Goal: Task Accomplishment & Management: Manage account settings

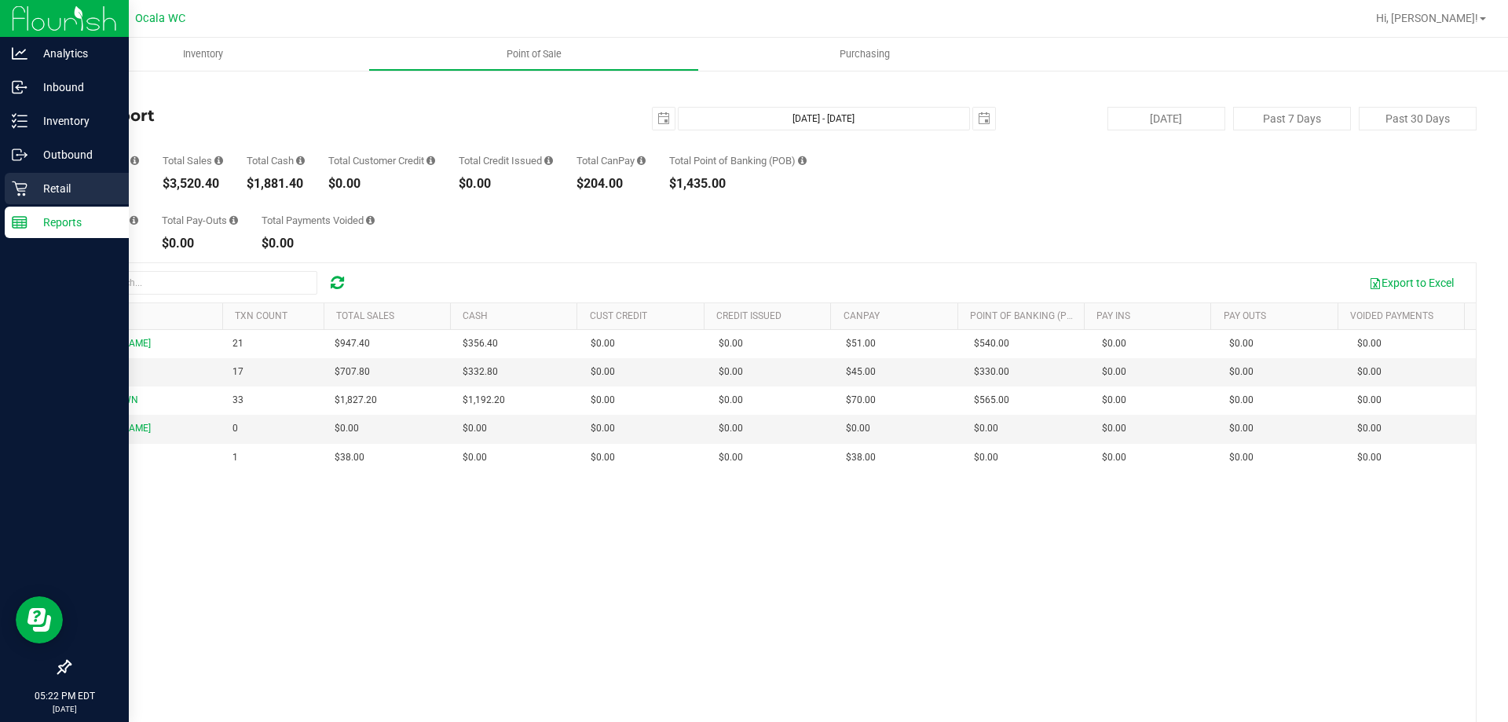
click at [20, 188] on icon at bounding box center [20, 189] width 16 height 16
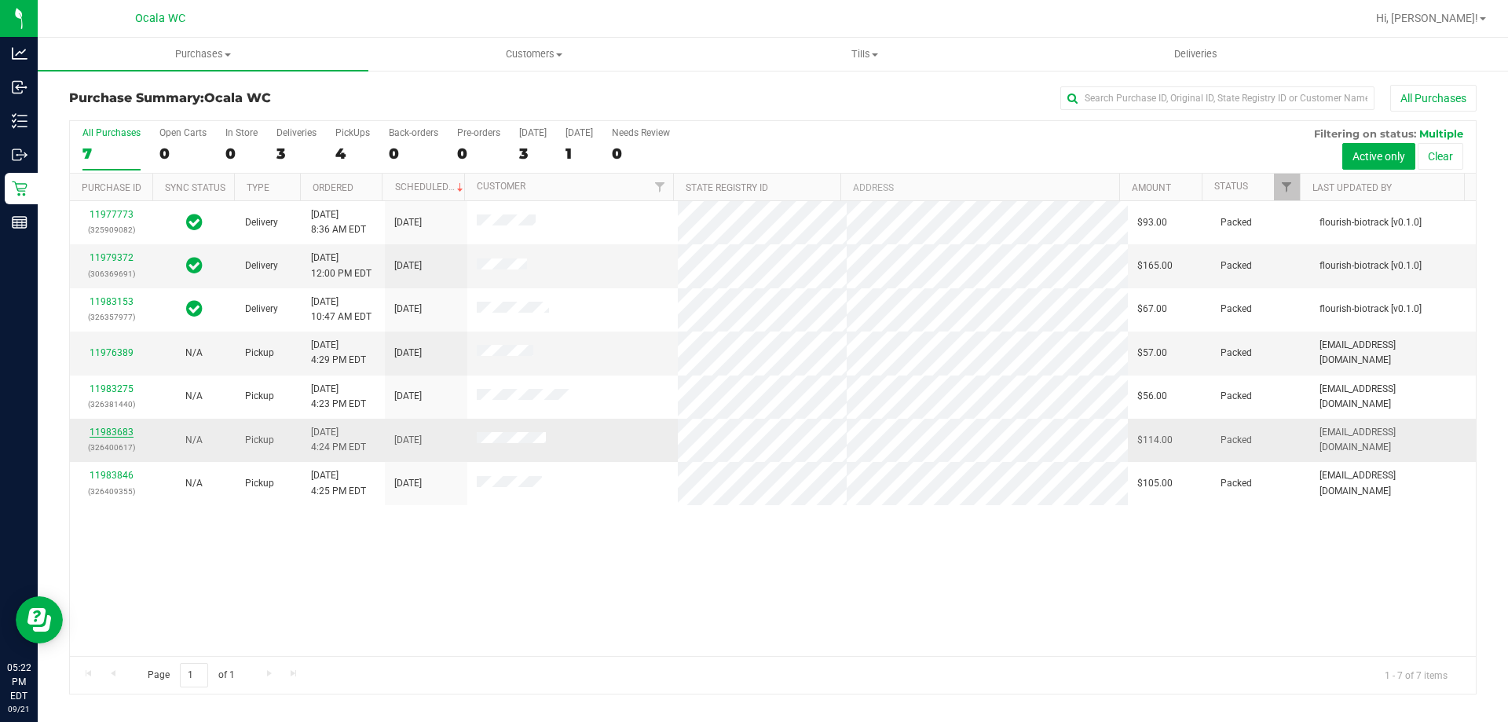
click at [112, 434] on link "11983683" at bounding box center [112, 432] width 44 height 11
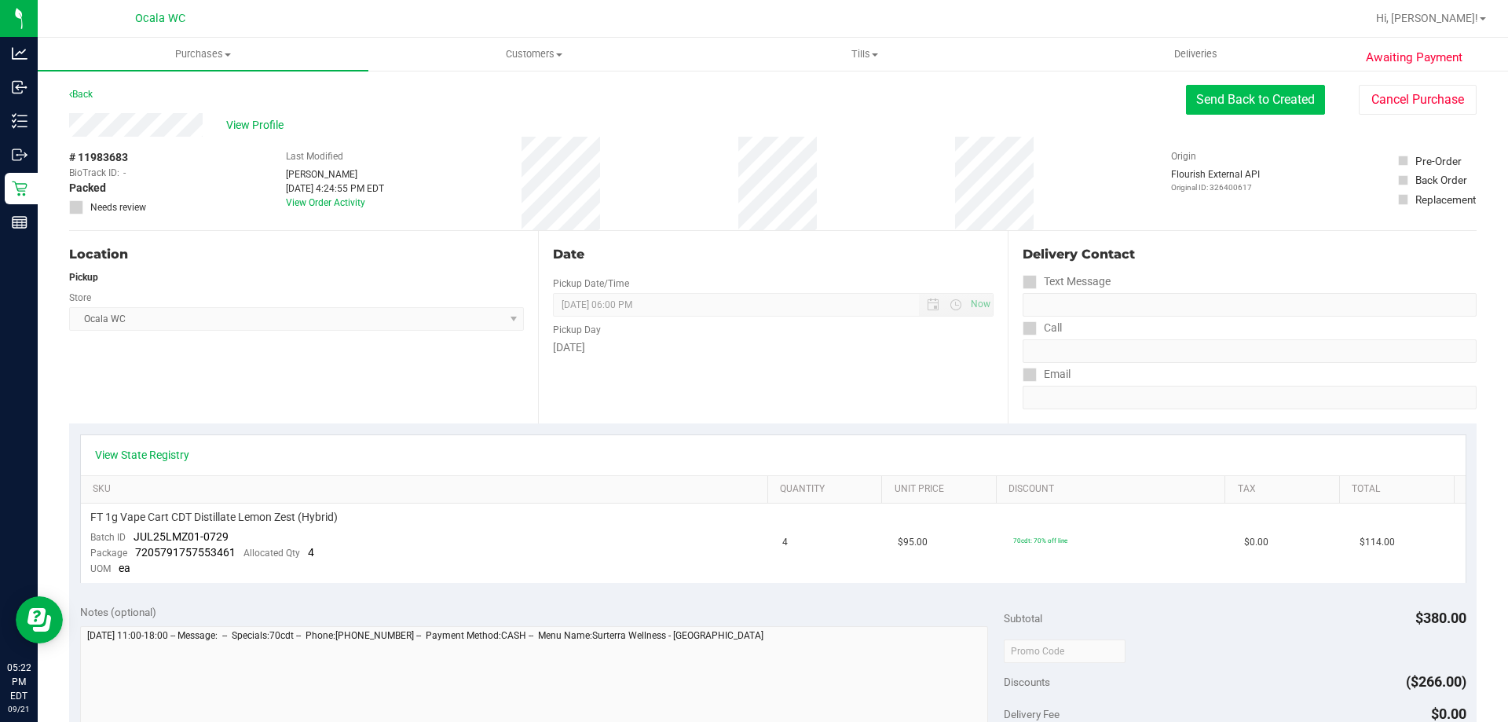
click at [1272, 107] on button "Send Back to Created" at bounding box center [1255, 100] width 139 height 30
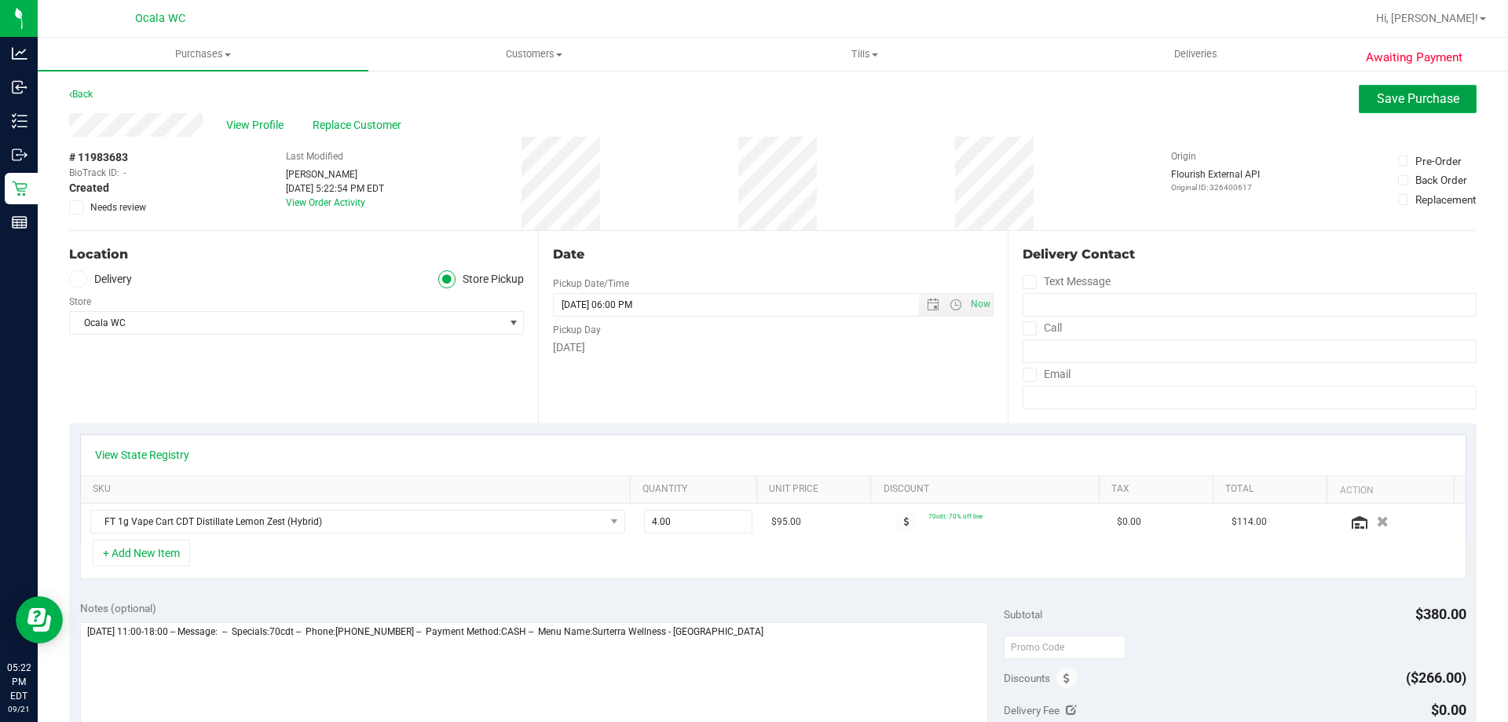
click at [1434, 104] on span "Save Purchase" at bounding box center [1418, 98] width 82 height 15
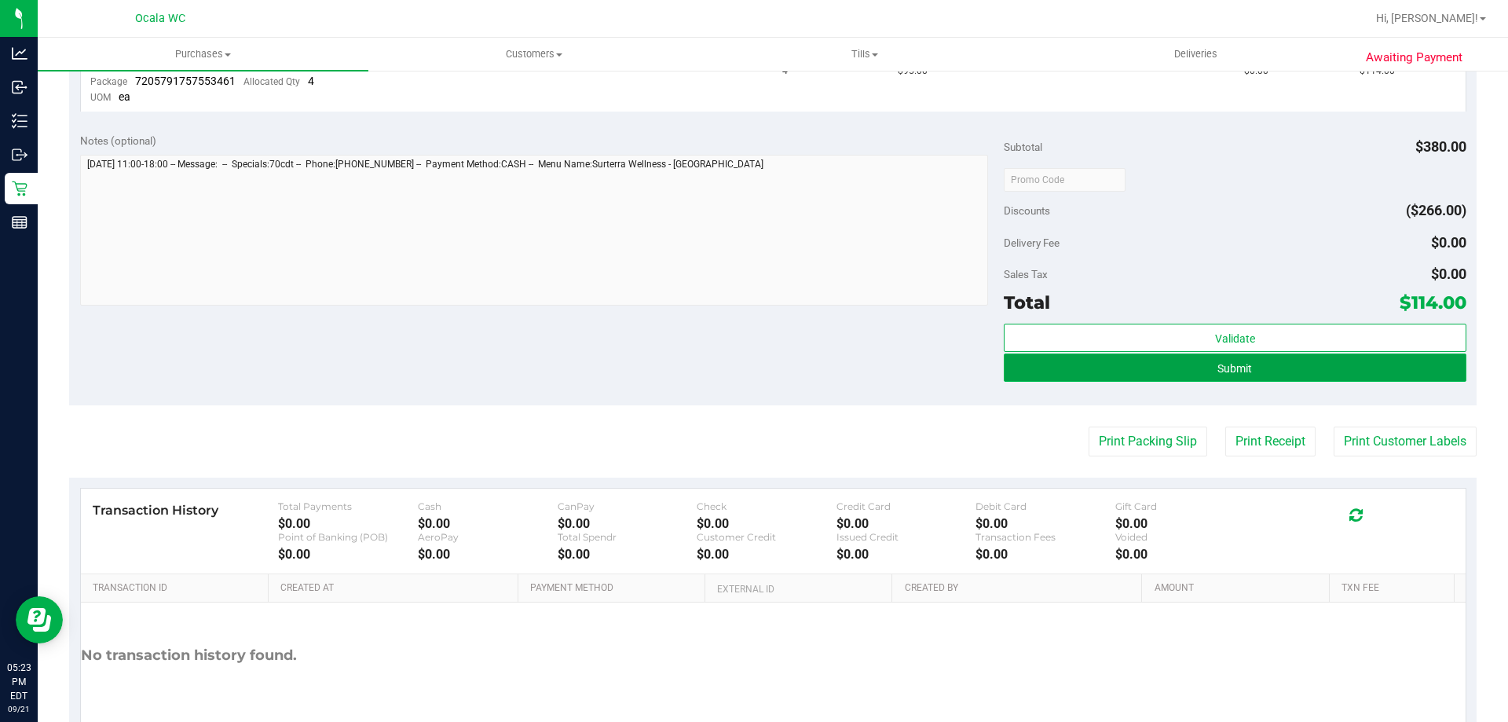
click at [1311, 358] on button "Submit" at bounding box center [1235, 368] width 462 height 28
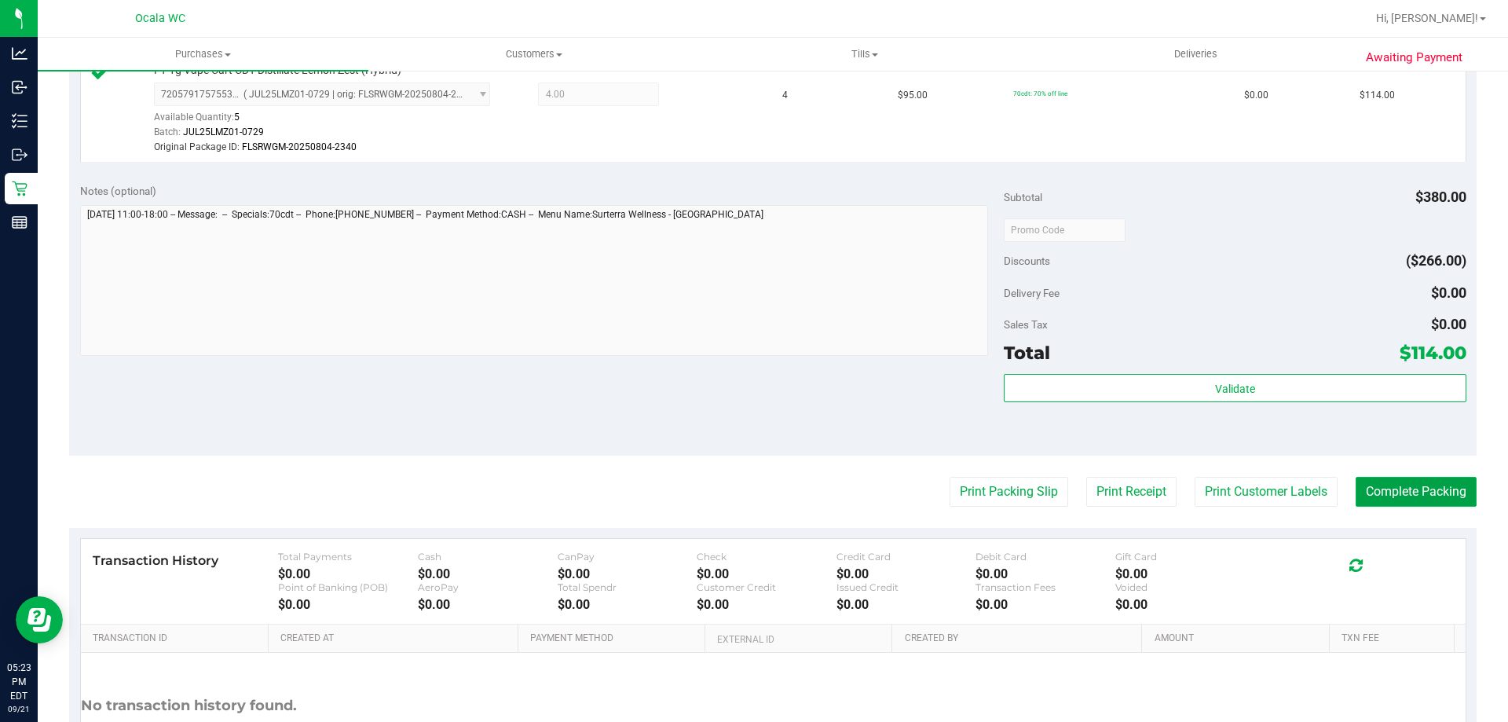
click at [1447, 490] on button "Complete Packing" at bounding box center [1416, 492] width 121 height 30
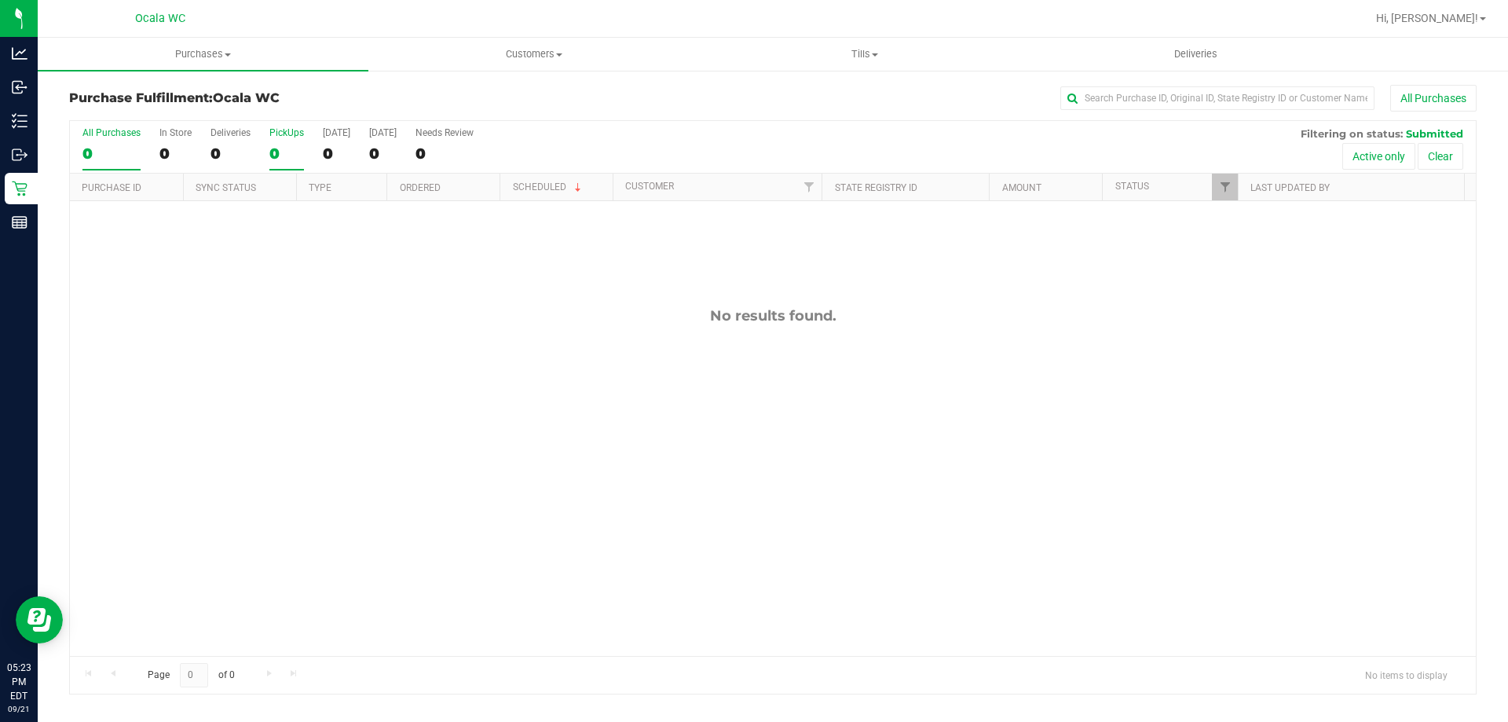
click at [291, 142] on label "PickUps 0" at bounding box center [286, 148] width 35 height 43
click at [0, 0] on input "PickUps 0" at bounding box center [0, 0] width 0 height 0
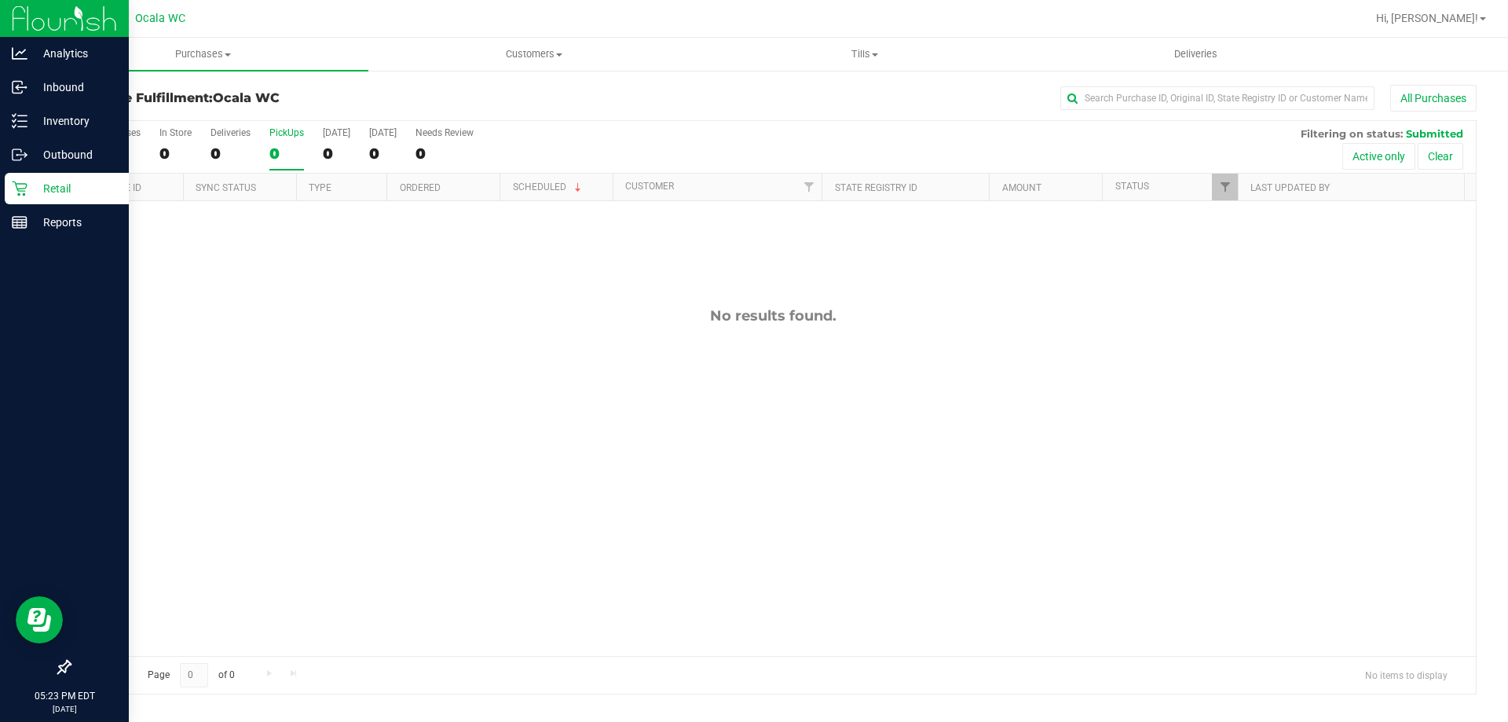
click at [37, 196] on p "Retail" at bounding box center [74, 188] width 94 height 19
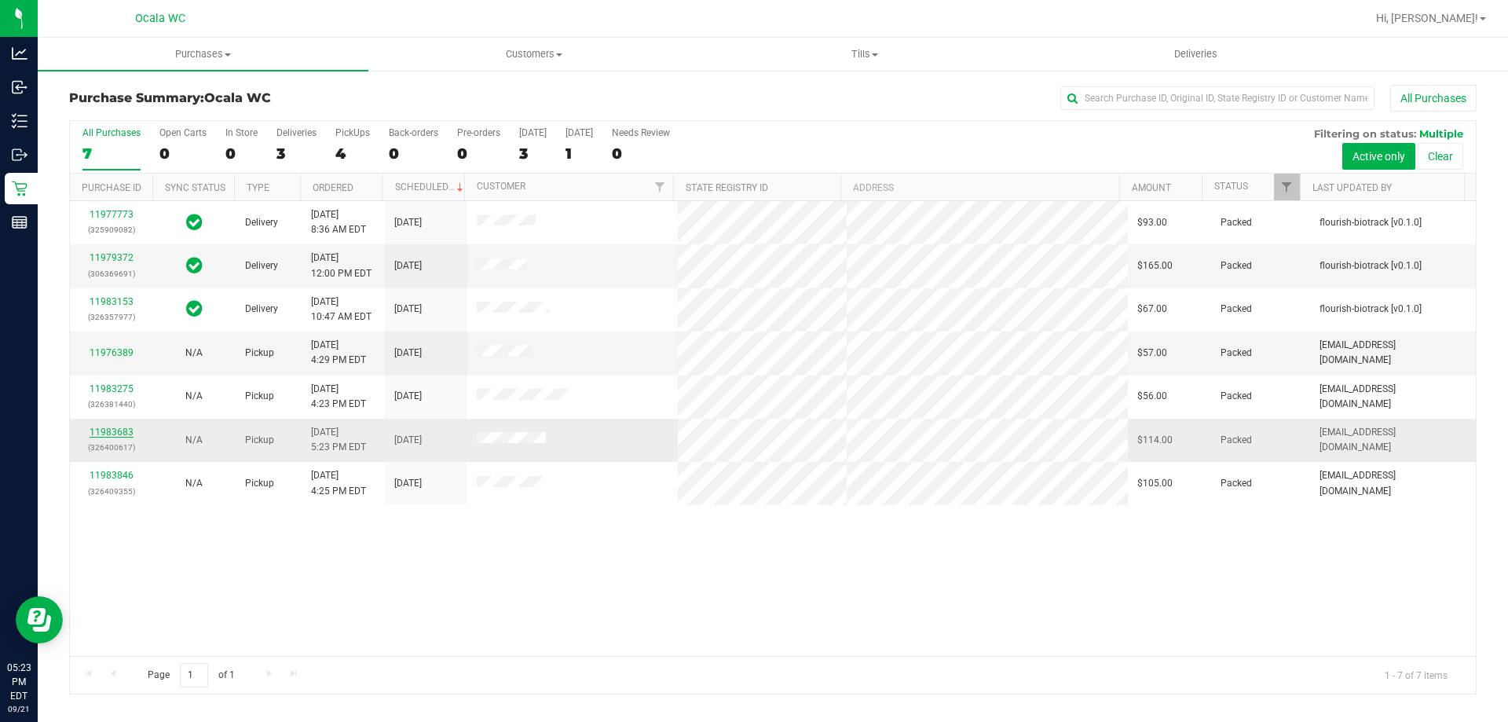
click at [120, 434] on link "11983683" at bounding box center [112, 432] width 44 height 11
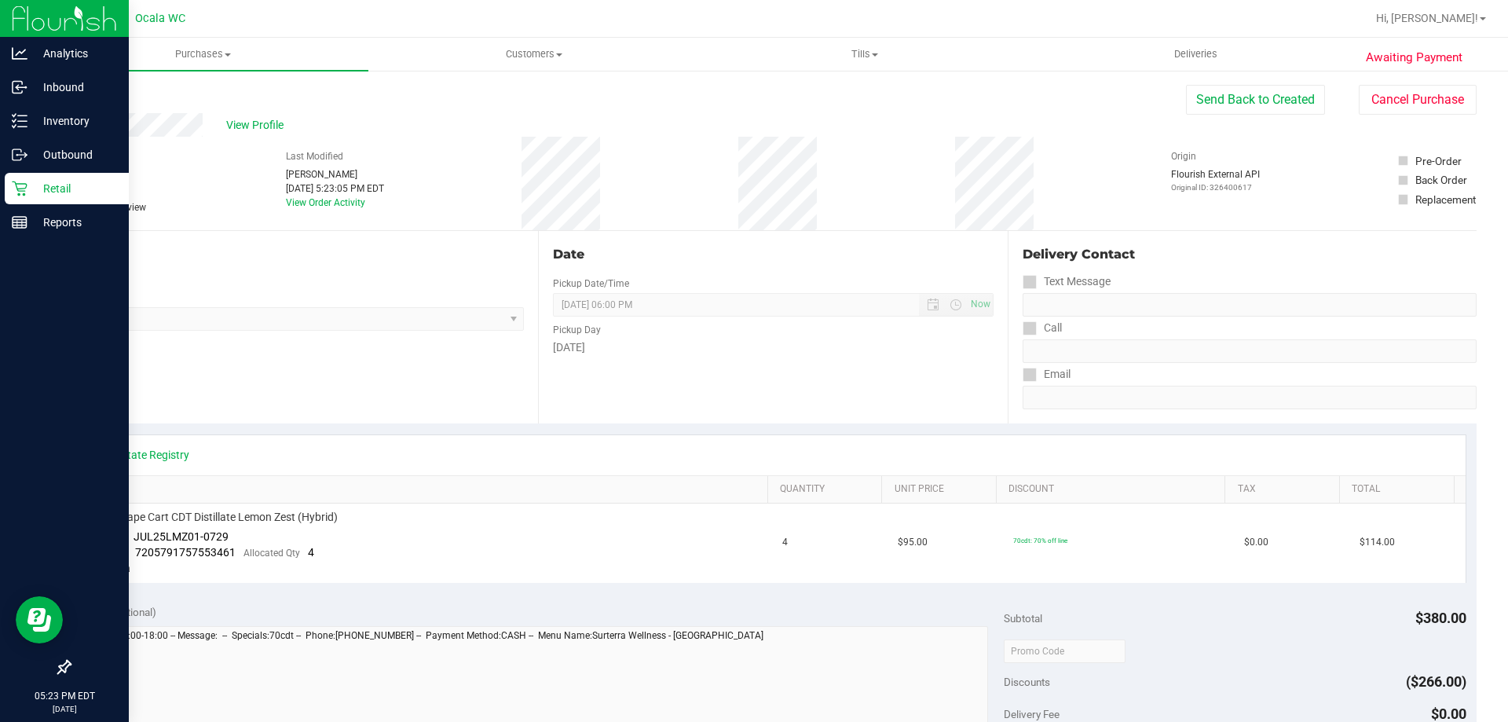
click at [24, 181] on icon at bounding box center [20, 189] width 16 height 16
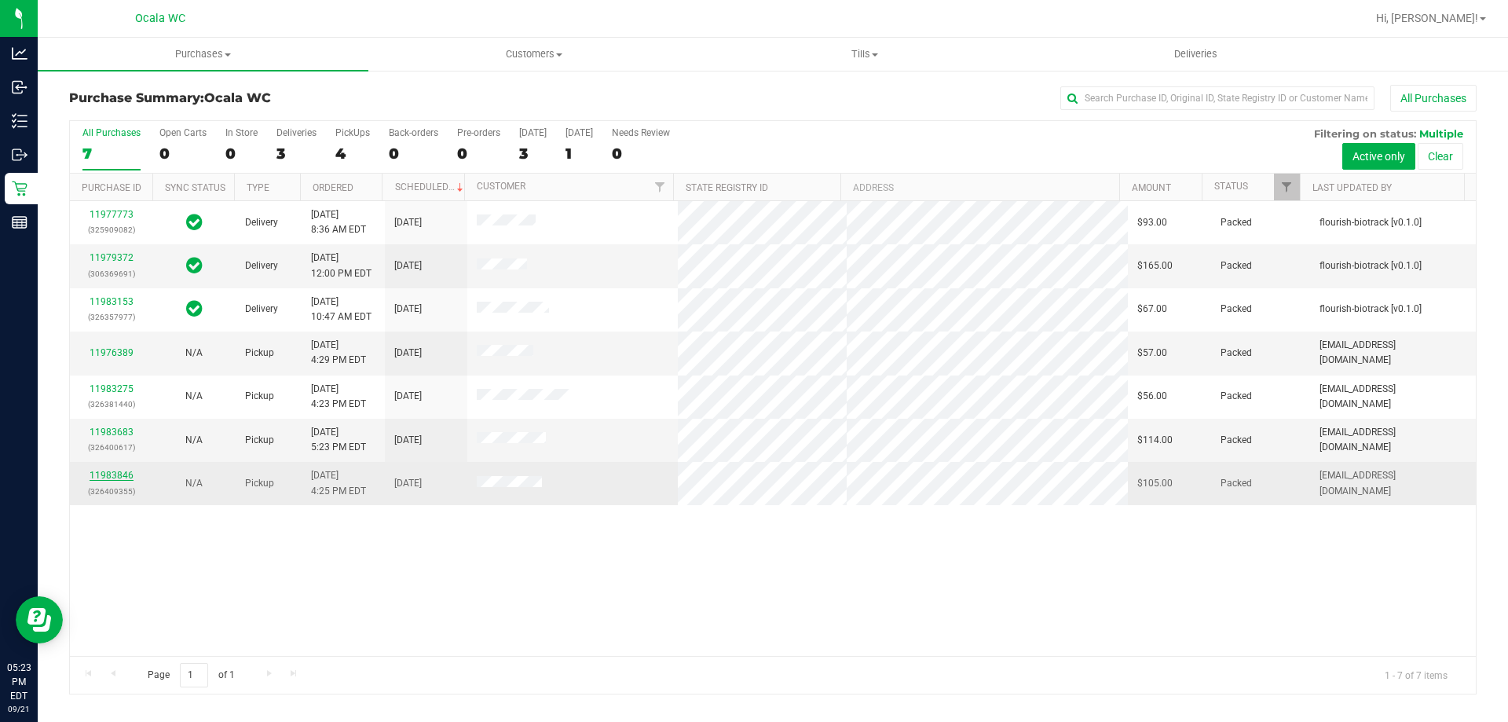
click at [115, 470] on link "11983846" at bounding box center [112, 475] width 44 height 11
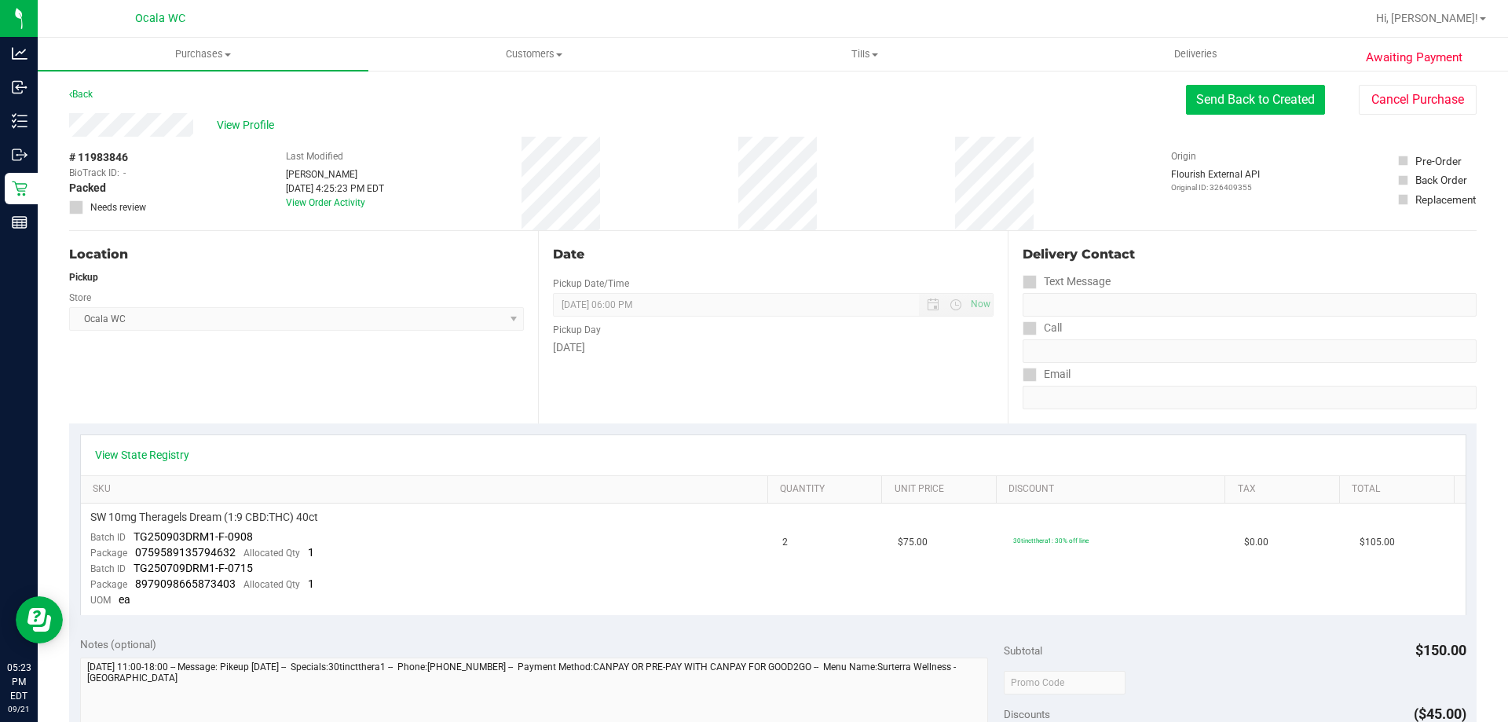
click at [1263, 109] on button "Send Back to Created" at bounding box center [1255, 100] width 139 height 30
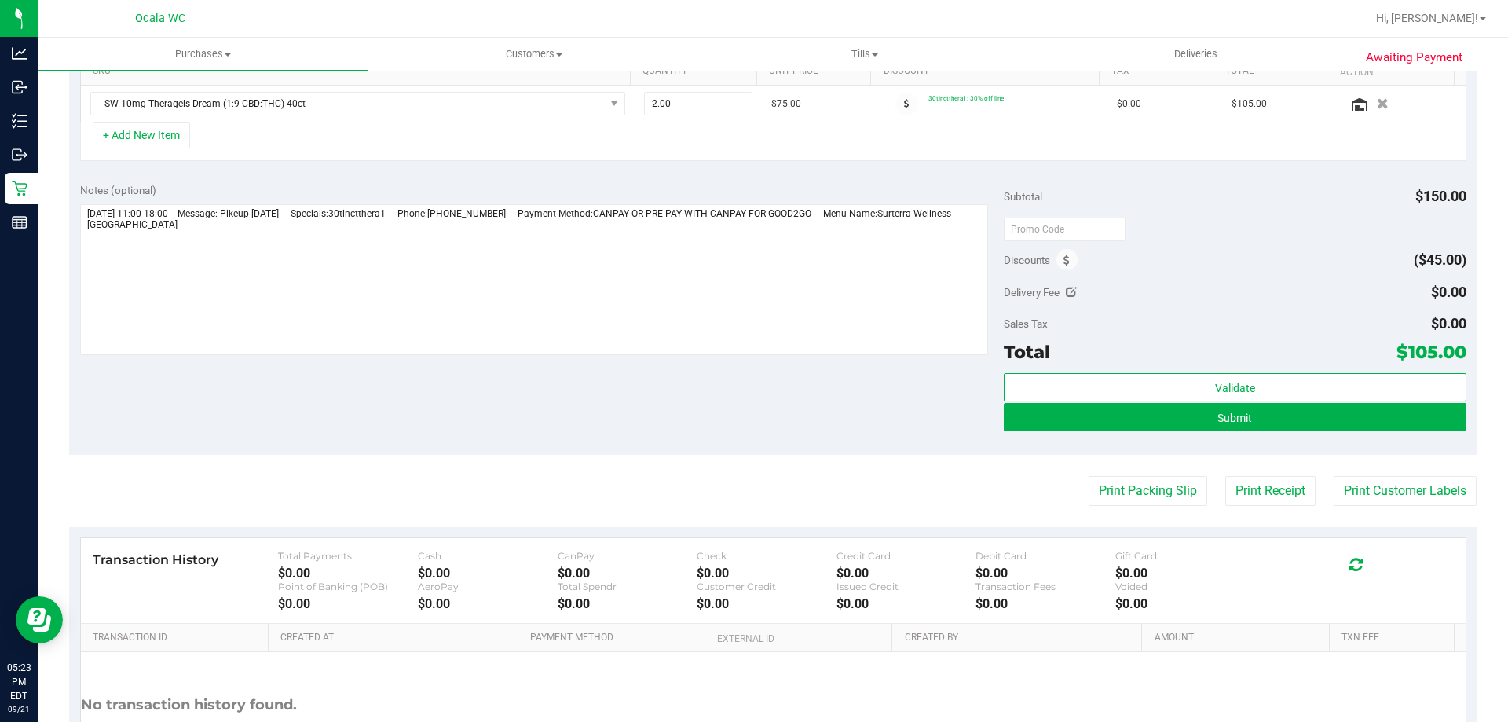
scroll to position [471, 0]
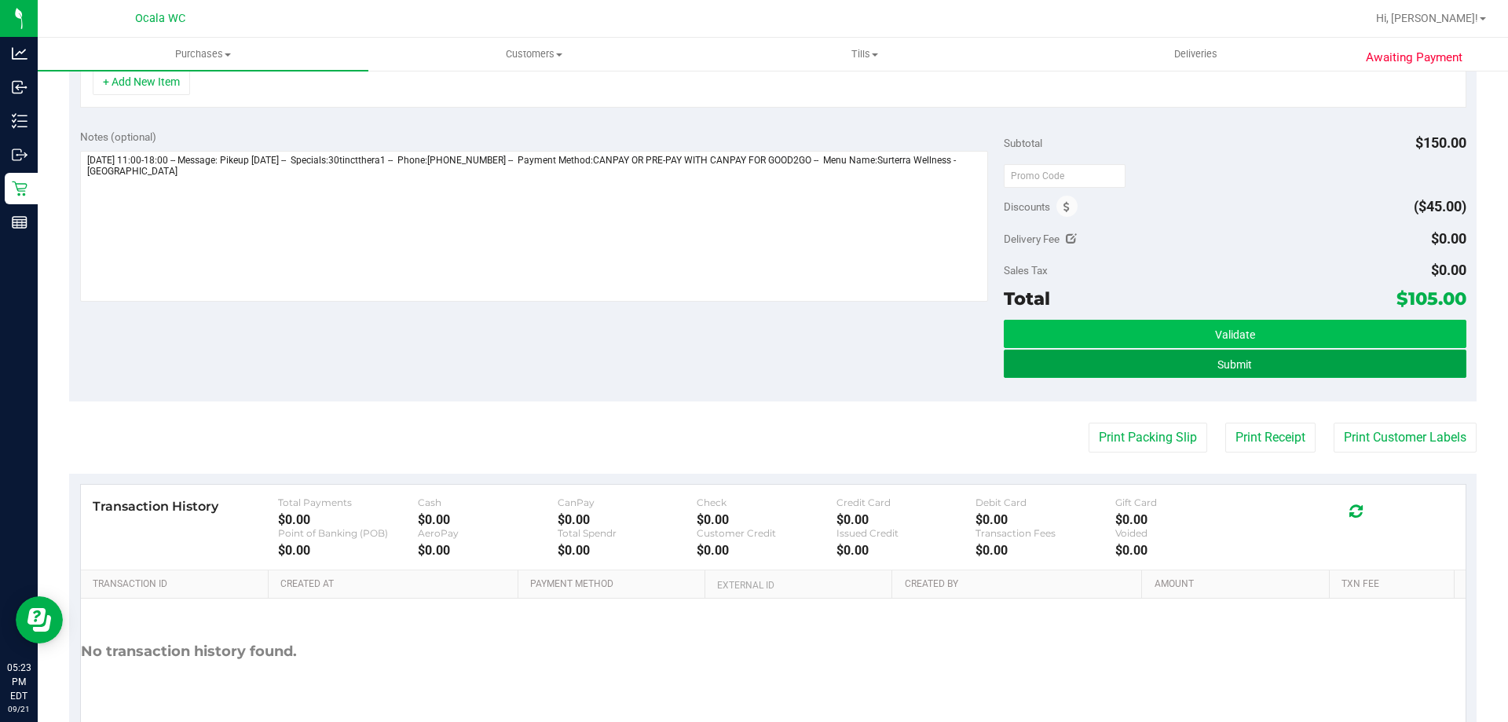
drag, startPoint x: 1280, startPoint y: 358, endPoint x: 1251, endPoint y: 357, distance: 29.9
click at [1280, 358] on button "Submit" at bounding box center [1235, 364] width 462 height 28
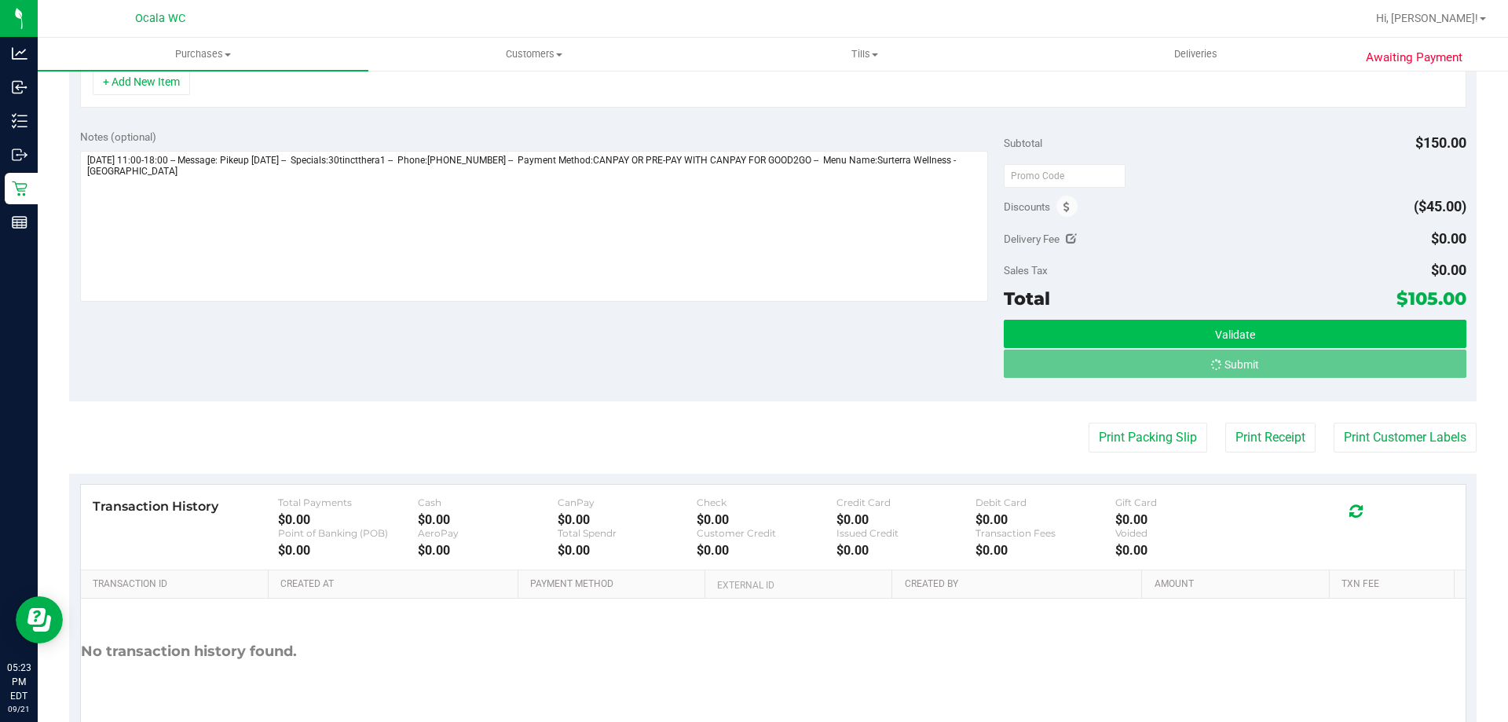
scroll to position [447, 0]
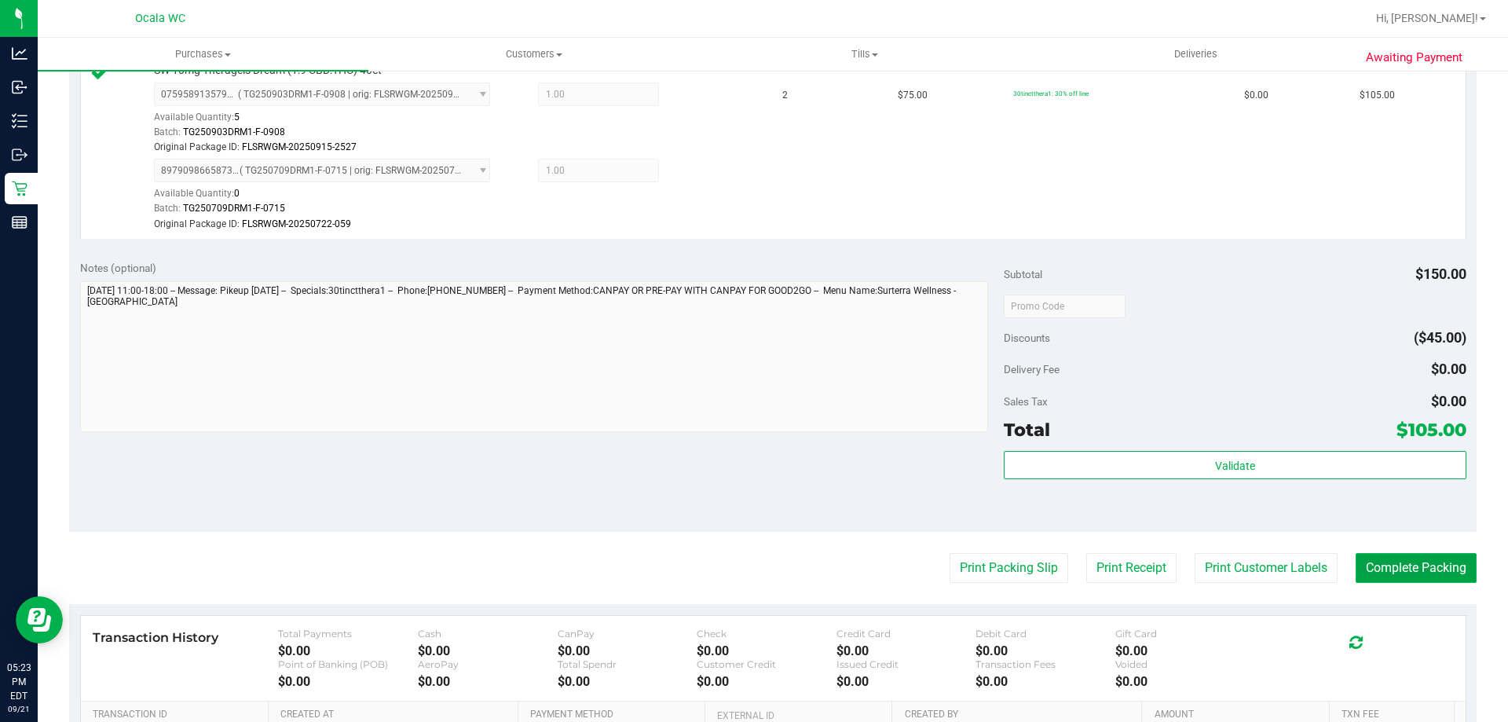
click at [1412, 574] on button "Complete Packing" at bounding box center [1416, 568] width 121 height 30
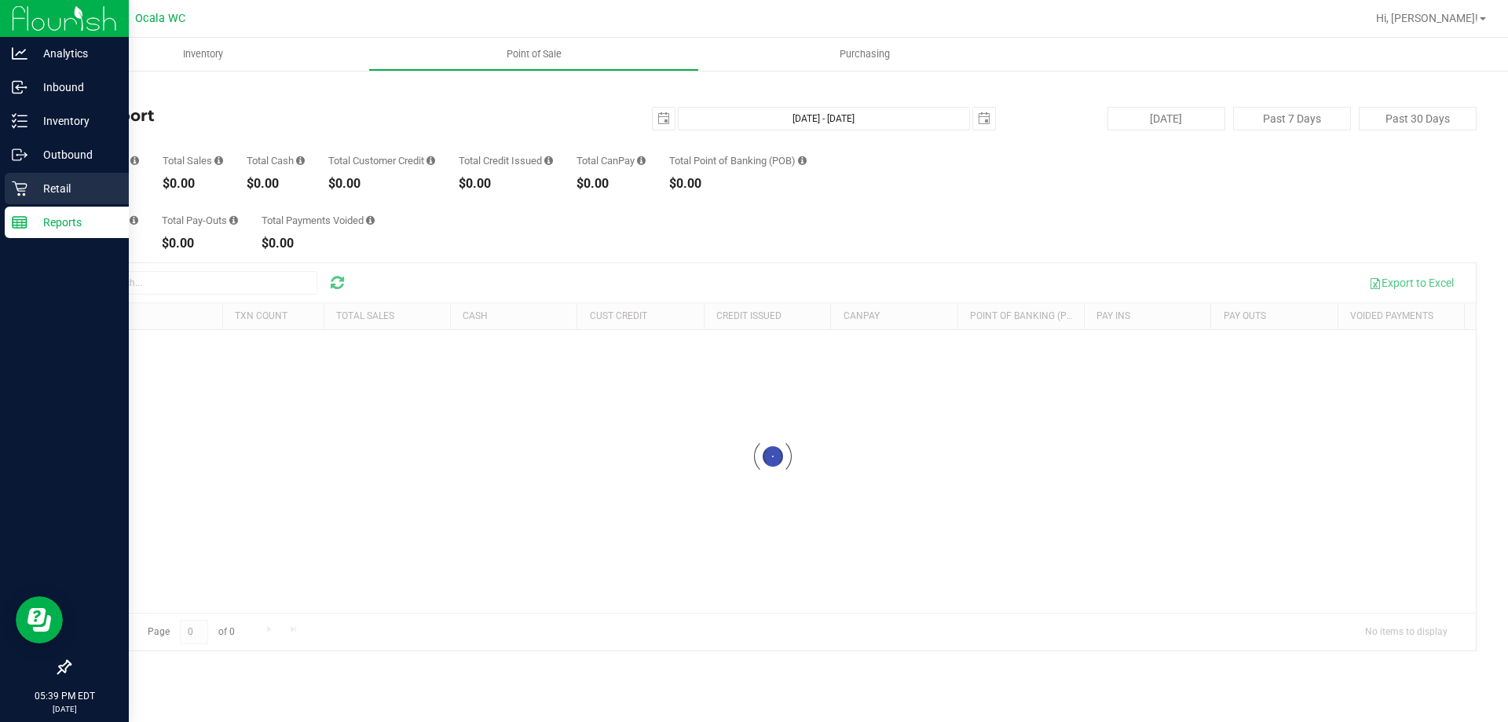
click at [24, 194] on icon at bounding box center [19, 188] width 15 height 15
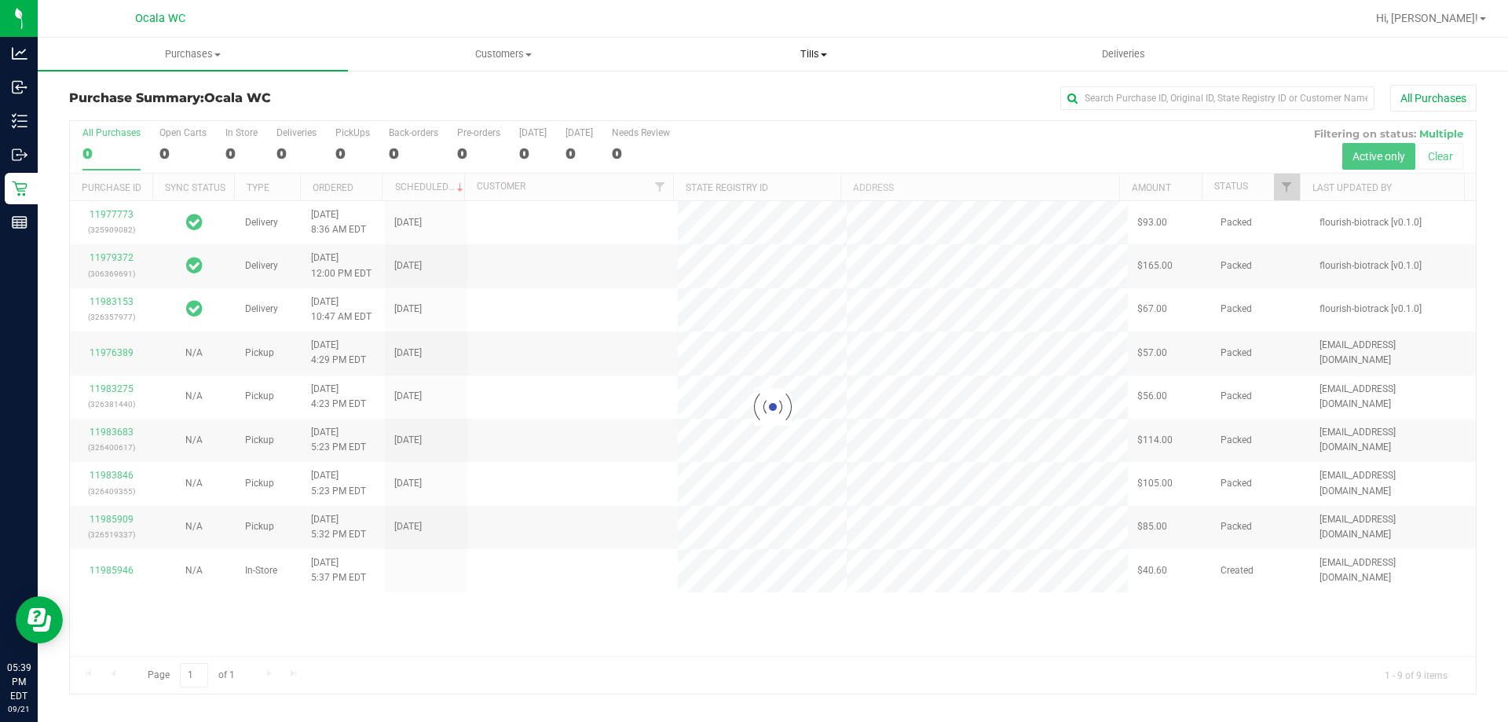
click at [817, 48] on span "Tills" at bounding box center [813, 54] width 309 height 14
click at [778, 102] on li "Manage tills" at bounding box center [813, 95] width 310 height 19
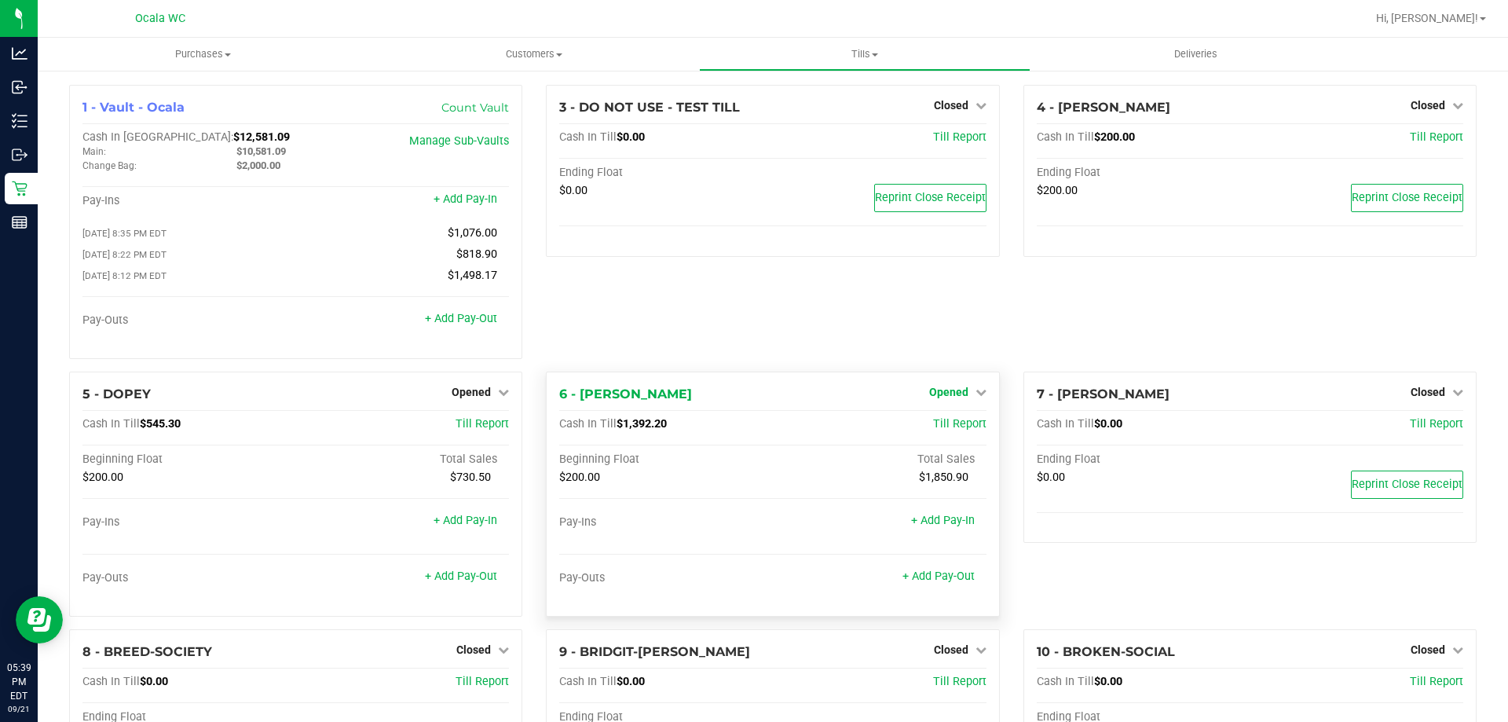
click at [946, 394] on span "Opened" at bounding box center [948, 392] width 39 height 13
click at [946, 427] on link "Close Till" at bounding box center [950, 424] width 42 height 13
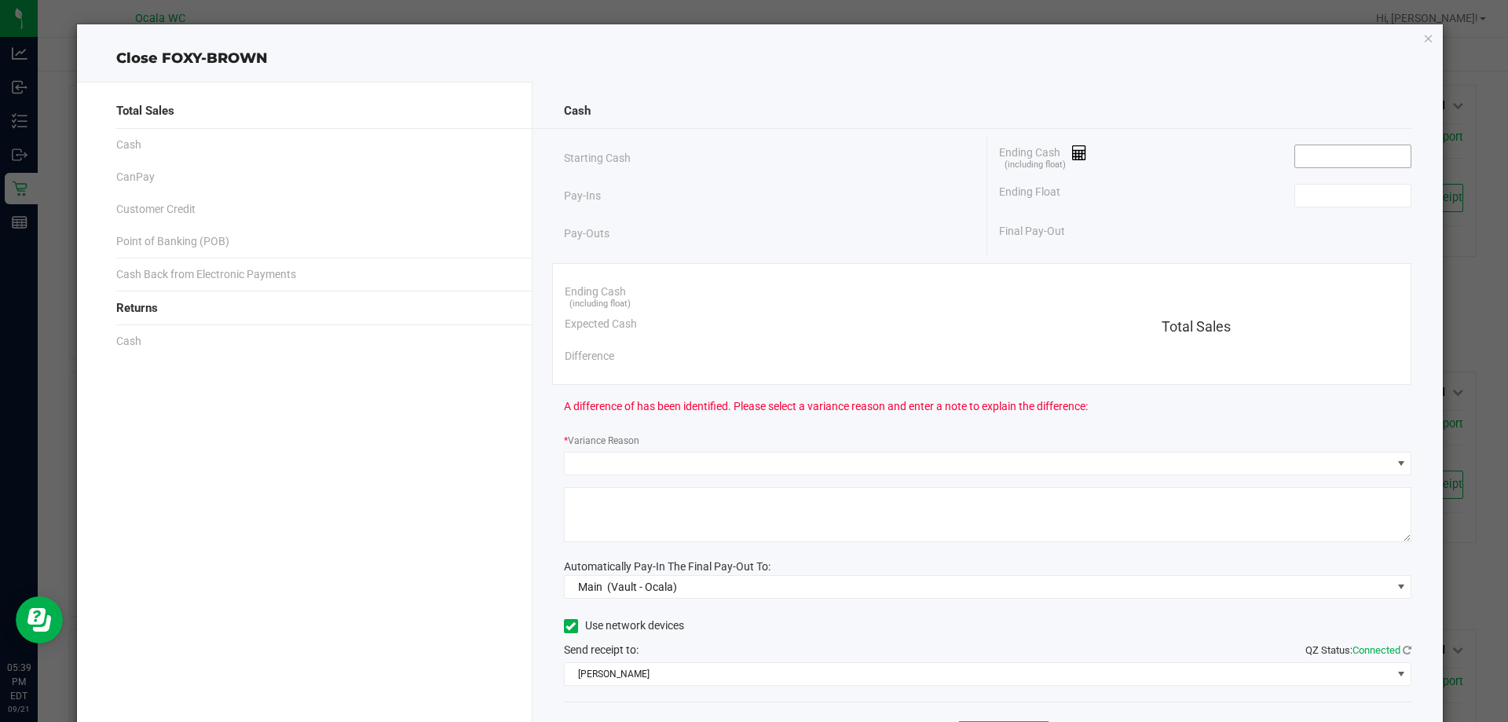
click at [1312, 145] on span at bounding box center [1353, 157] width 117 height 24
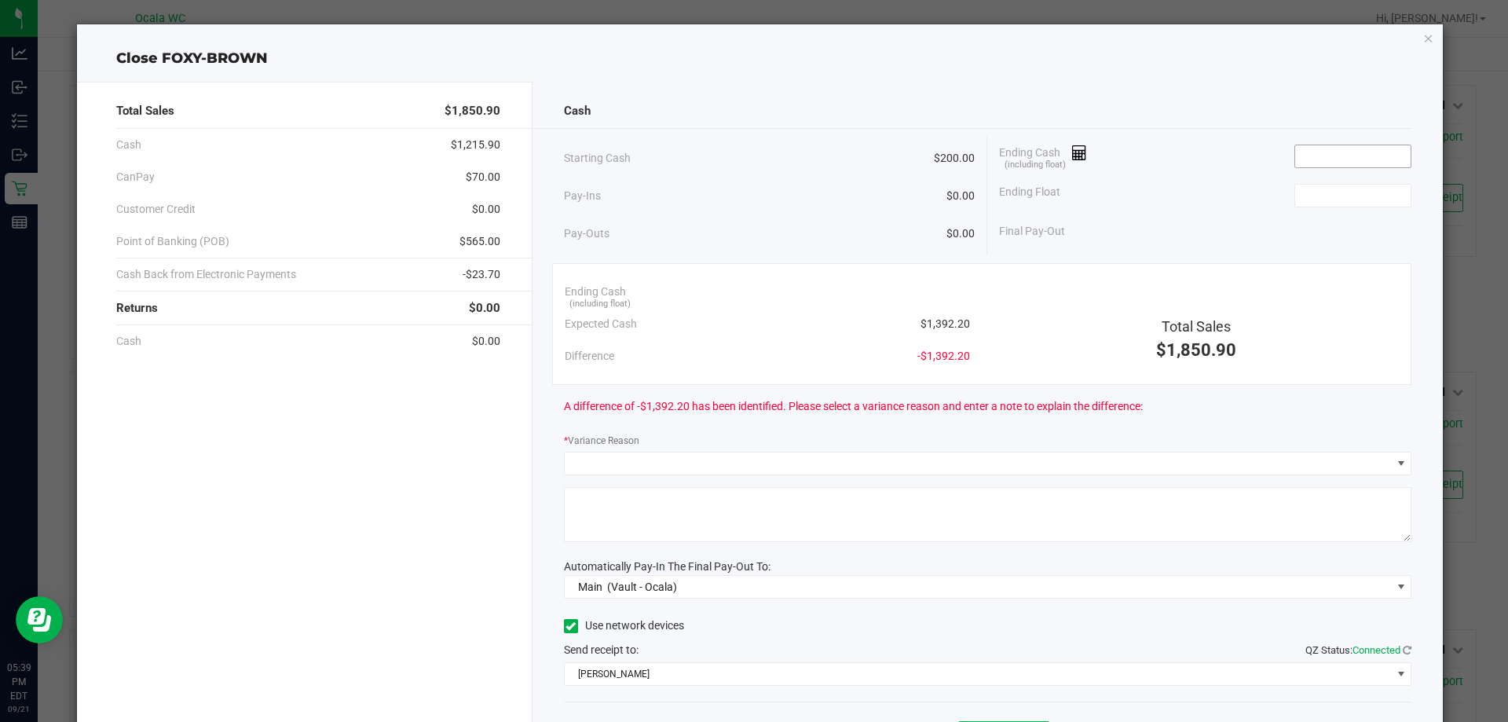
click at [1312, 145] on input at bounding box center [1352, 156] width 115 height 22
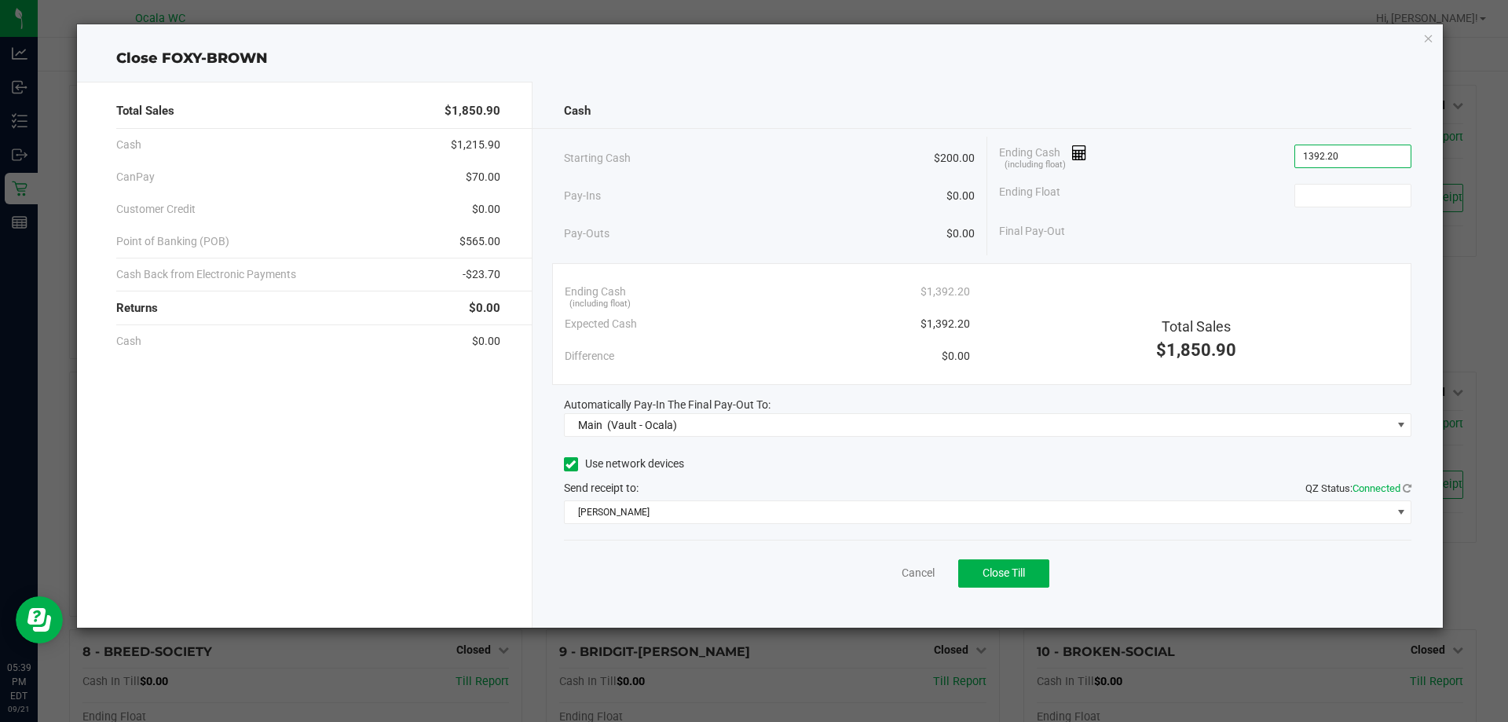
type input "$1,392.20"
type input "$200.00"
click at [1277, 249] on div "Starting Cash $200.00 Pay-Ins $0.00 Pay-Outs $0.00 Ending Cash (including float…" at bounding box center [988, 196] width 848 height 119
click at [1041, 581] on button "Close Till" at bounding box center [1003, 573] width 91 height 28
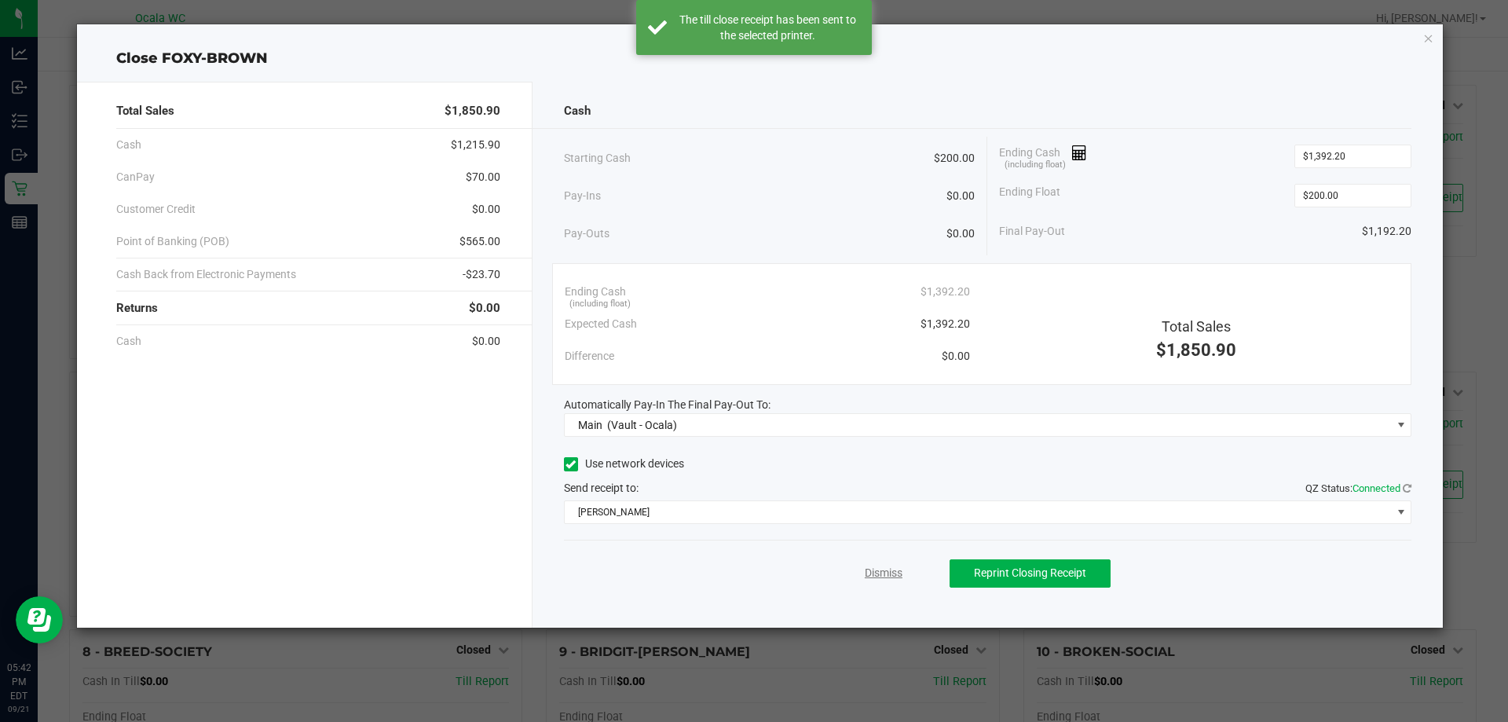
click at [887, 573] on link "Dismiss" at bounding box center [884, 573] width 38 height 16
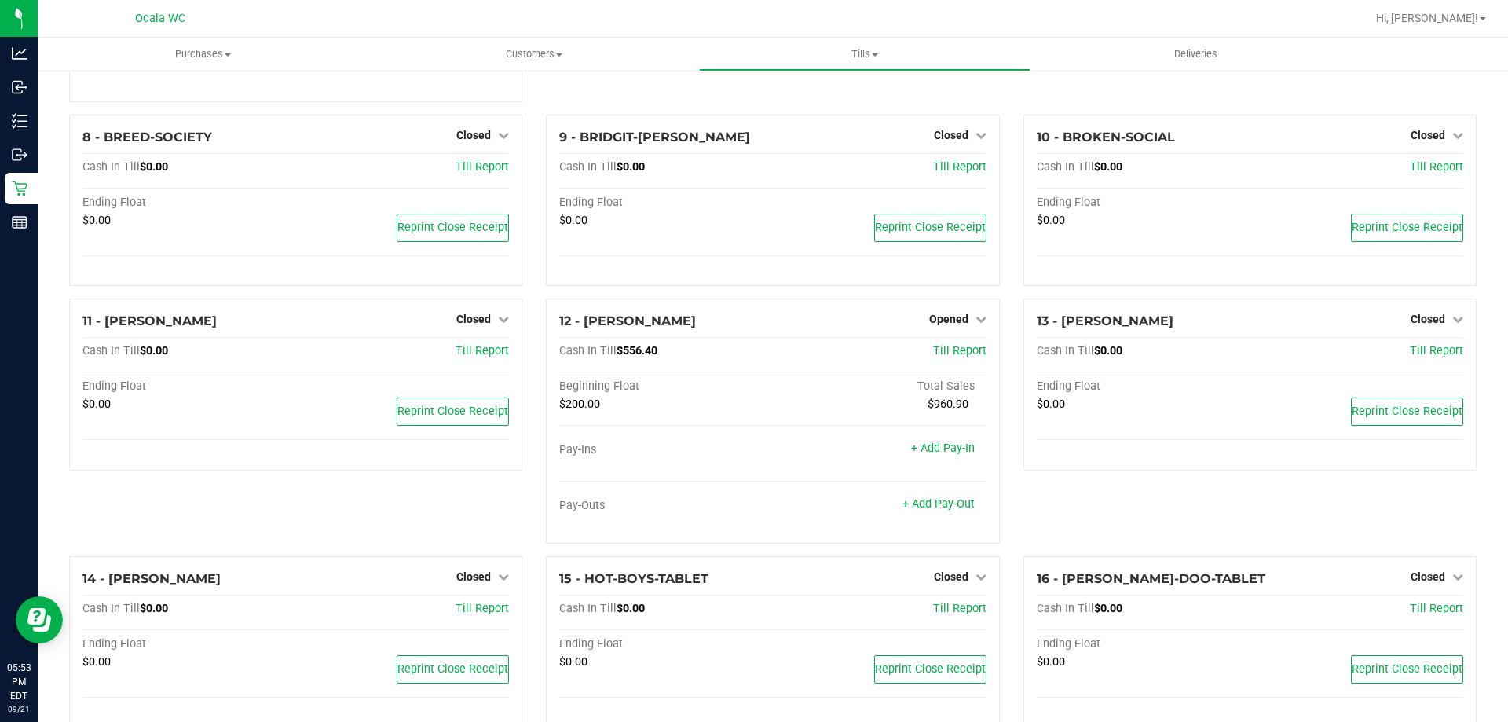
scroll to position [550, 0]
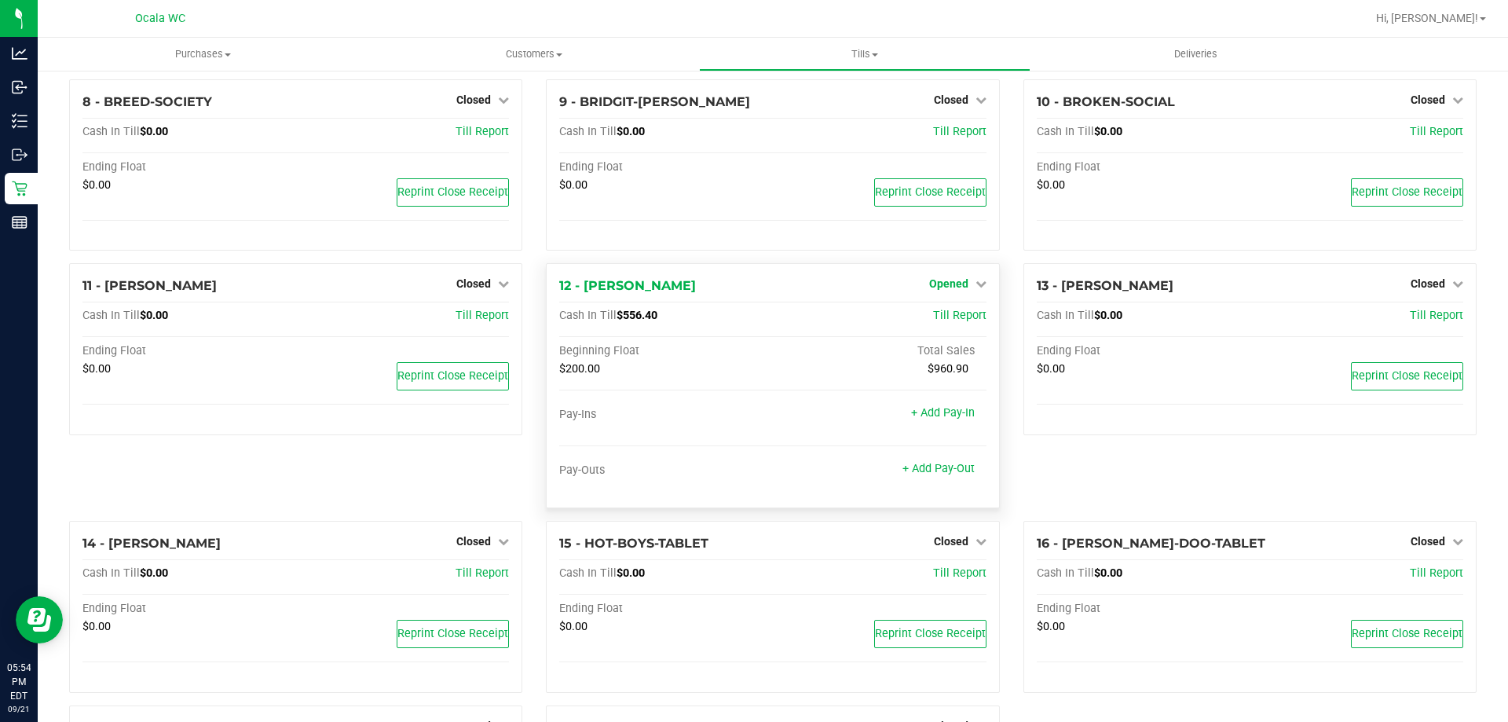
click at [933, 282] on span "Opened" at bounding box center [948, 283] width 39 height 13
click at [935, 323] on link "Close Till" at bounding box center [950, 316] width 42 height 13
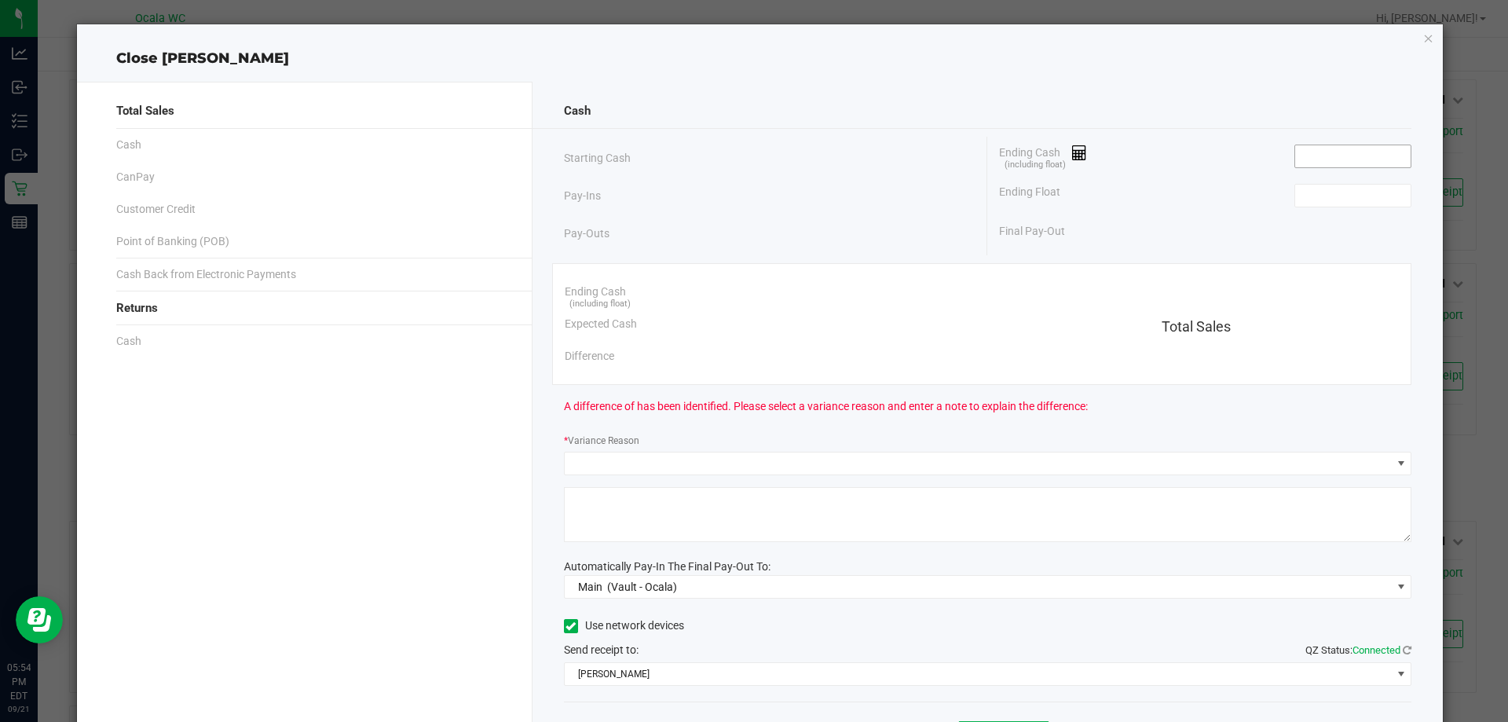
click at [1330, 148] on input at bounding box center [1352, 156] width 115 height 22
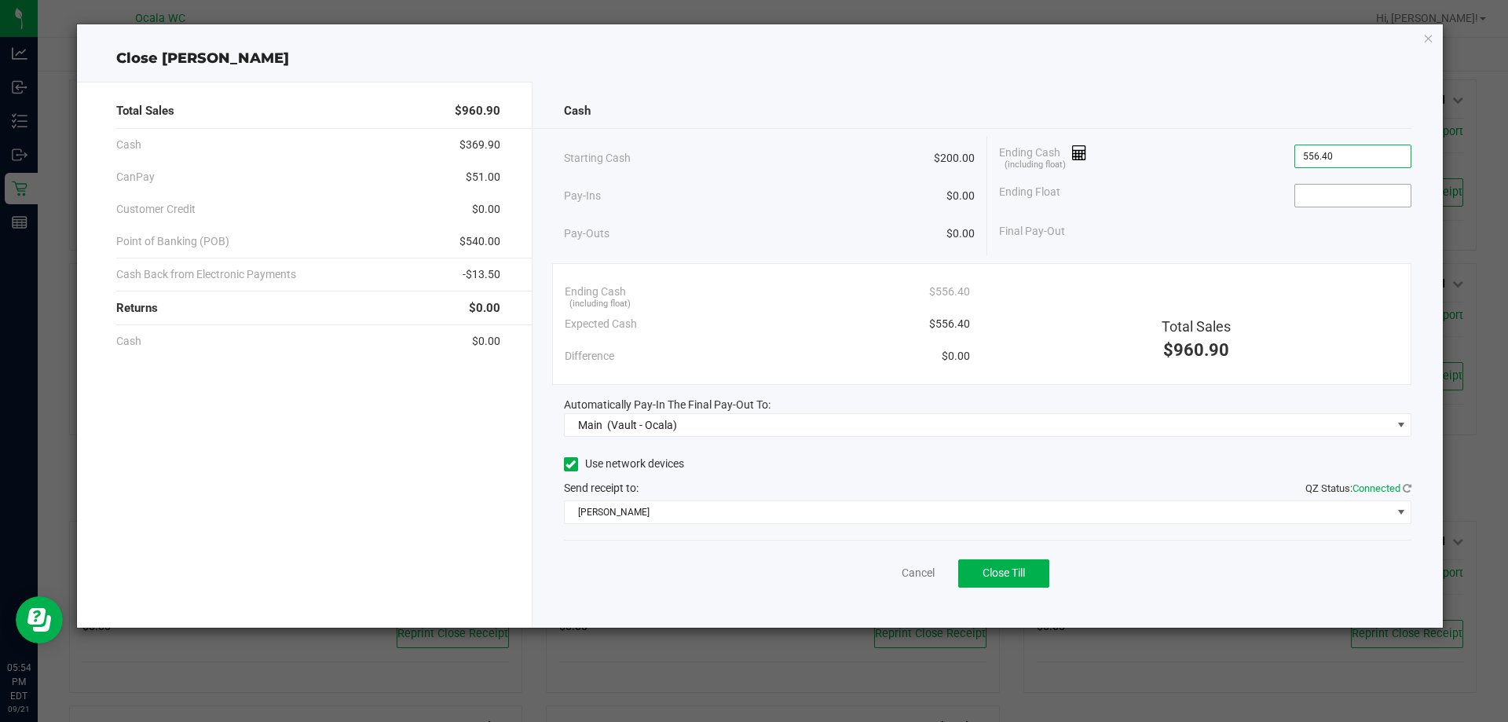
type input "$556.40"
click at [1401, 185] on input at bounding box center [1352, 196] width 115 height 22
type input "$200.00"
click at [1277, 244] on div "Final Pay-Out $356.40" at bounding box center [1205, 231] width 412 height 32
click at [1031, 573] on button "Close Till" at bounding box center [1003, 573] width 91 height 28
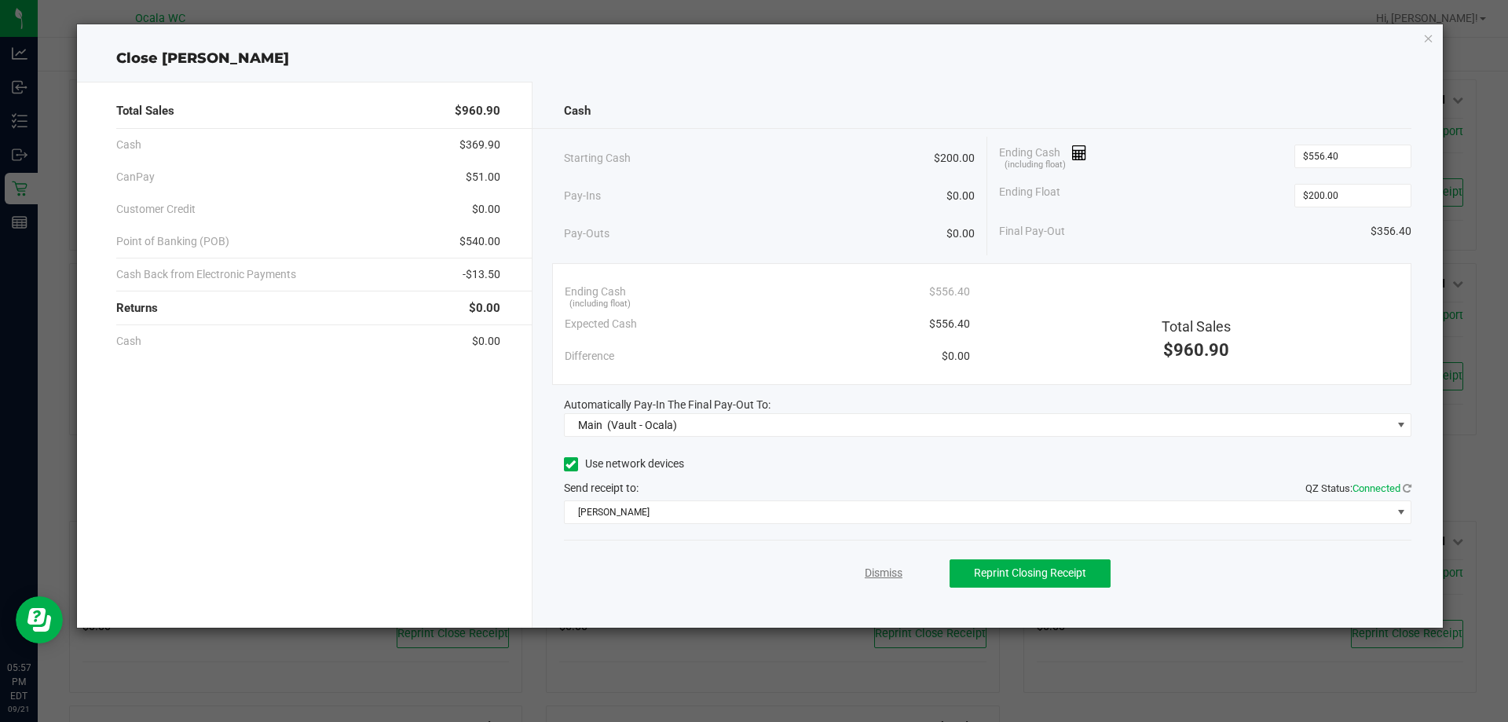
click at [892, 573] on link "Dismiss" at bounding box center [884, 573] width 38 height 16
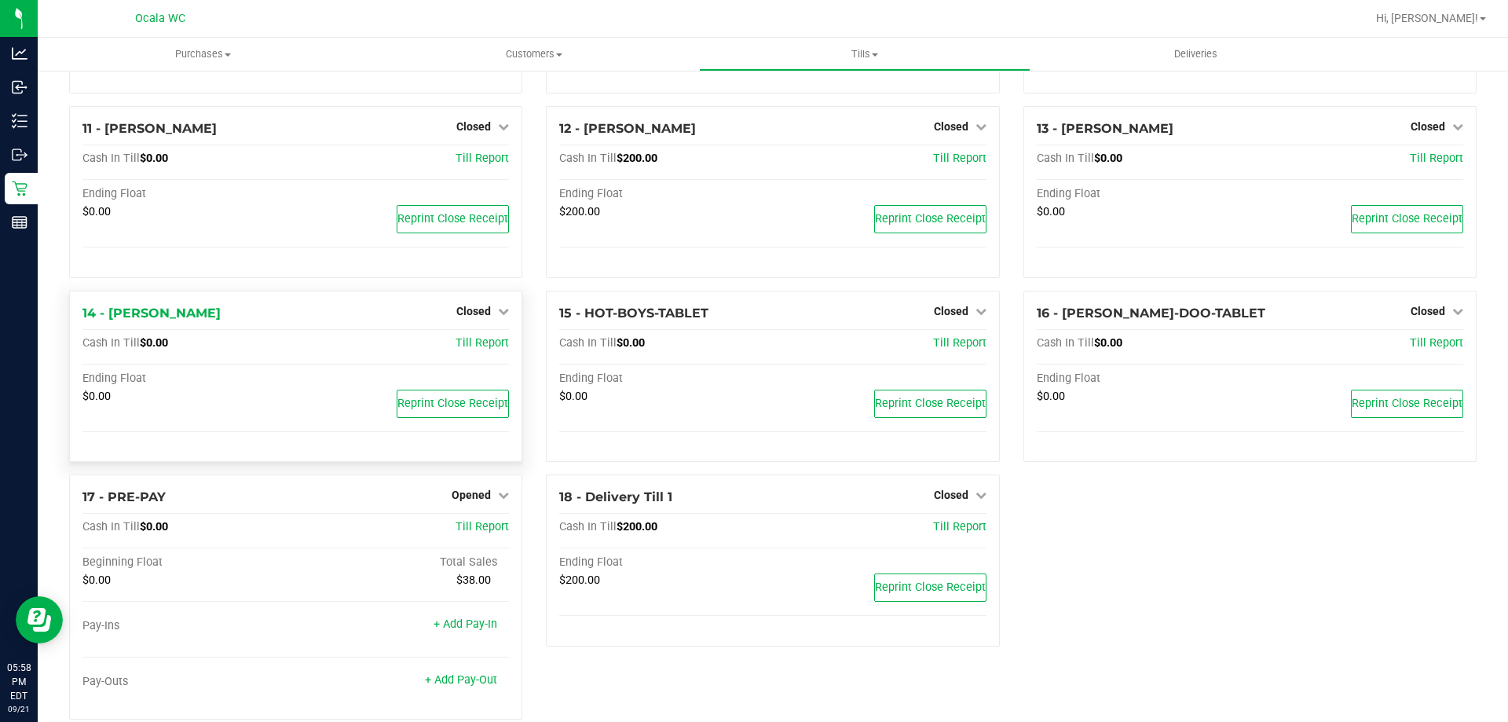
scroll to position [737, 0]
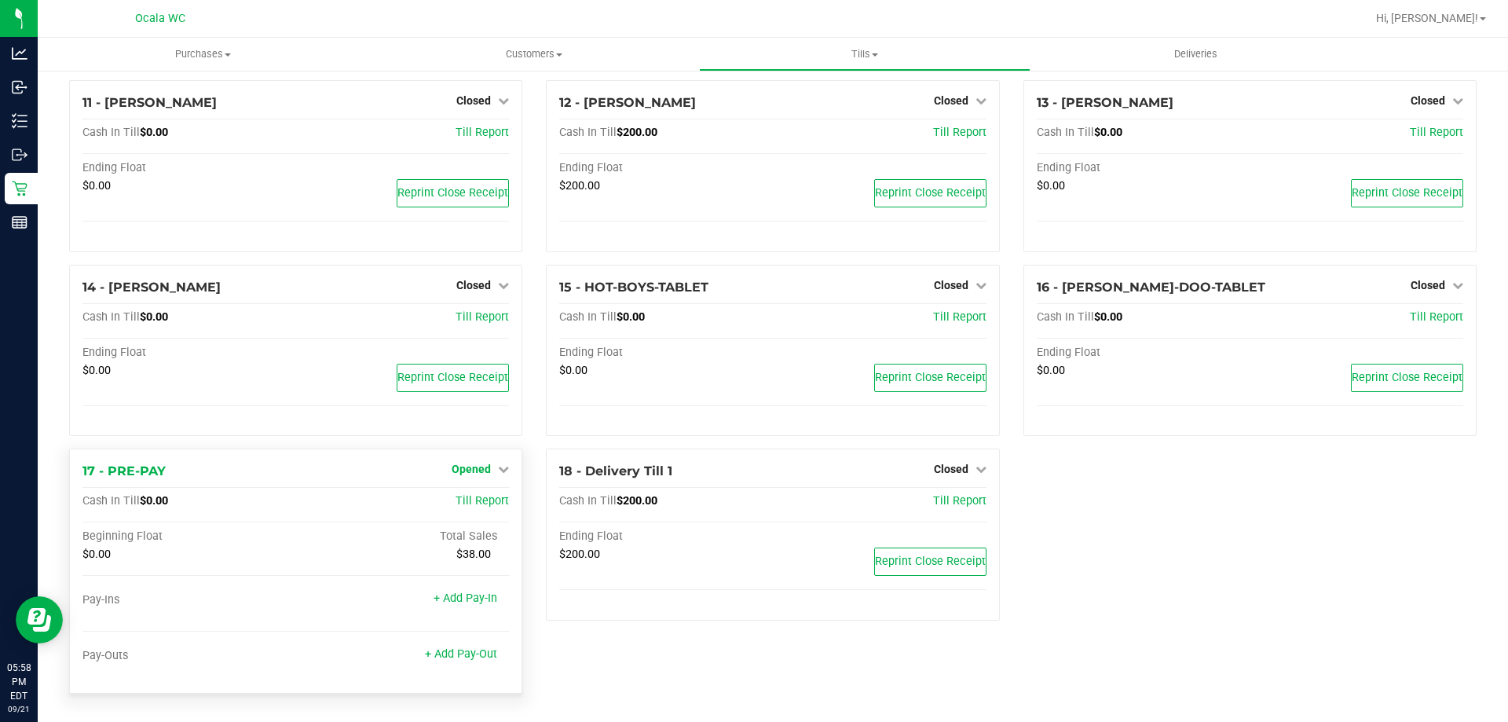
click at [474, 470] on span "Opened" at bounding box center [471, 469] width 39 height 13
click at [484, 504] on link "Close Till" at bounding box center [473, 502] width 42 height 13
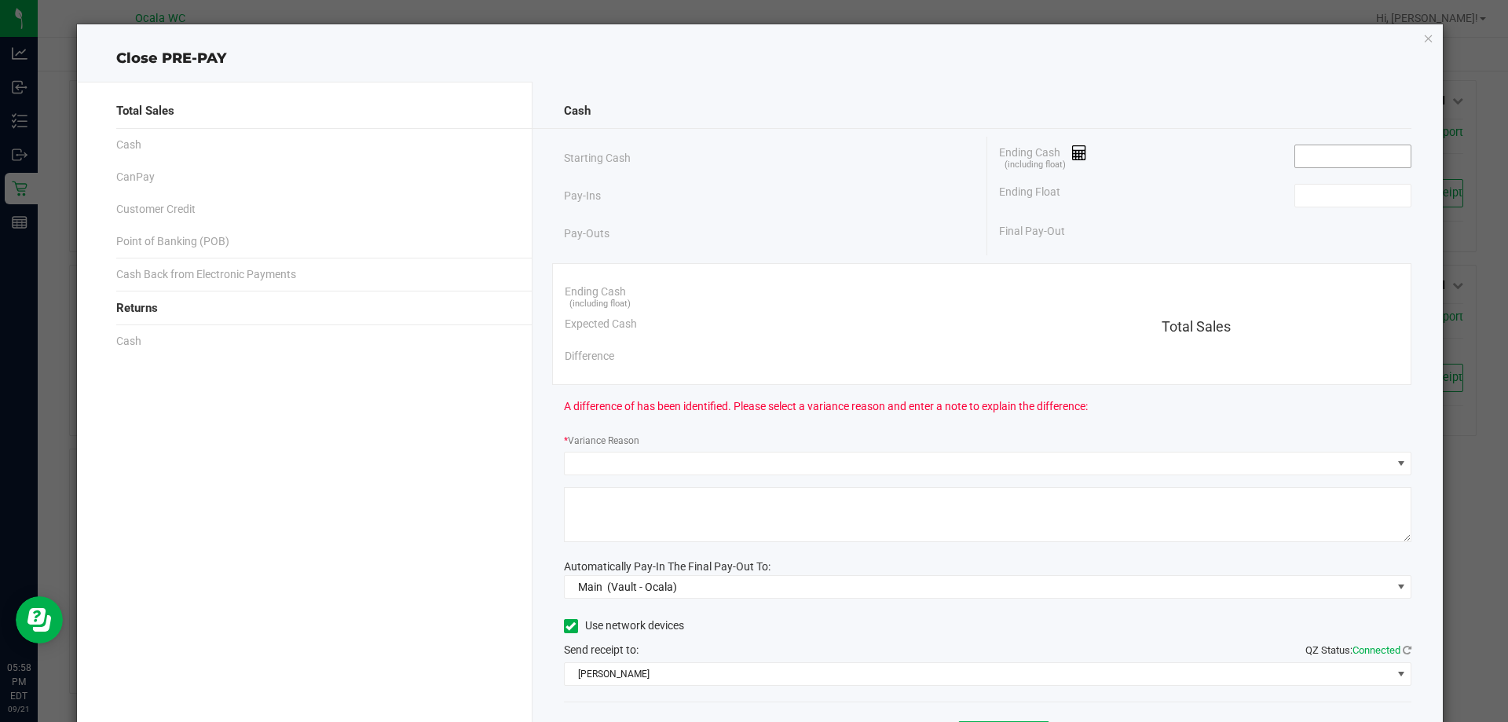
click at [1321, 152] on input at bounding box center [1352, 156] width 115 height 22
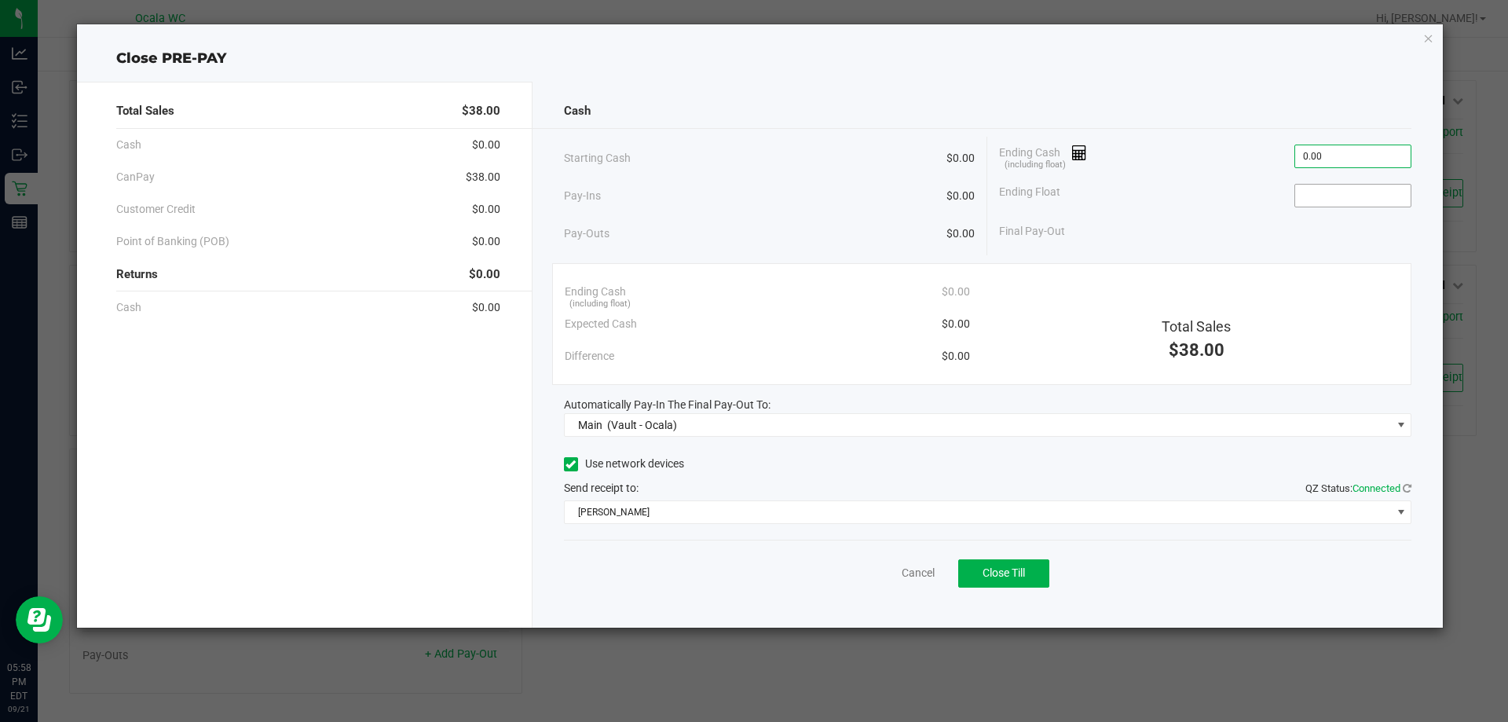
type input "$0.00"
click at [1332, 185] on input at bounding box center [1352, 196] width 115 height 22
type input "$0.00"
click at [1364, 229] on div "Final Pay-Out $0.00" at bounding box center [1205, 231] width 412 height 32
drag, startPoint x: 1025, startPoint y: 577, endPoint x: 1002, endPoint y: 577, distance: 22.8
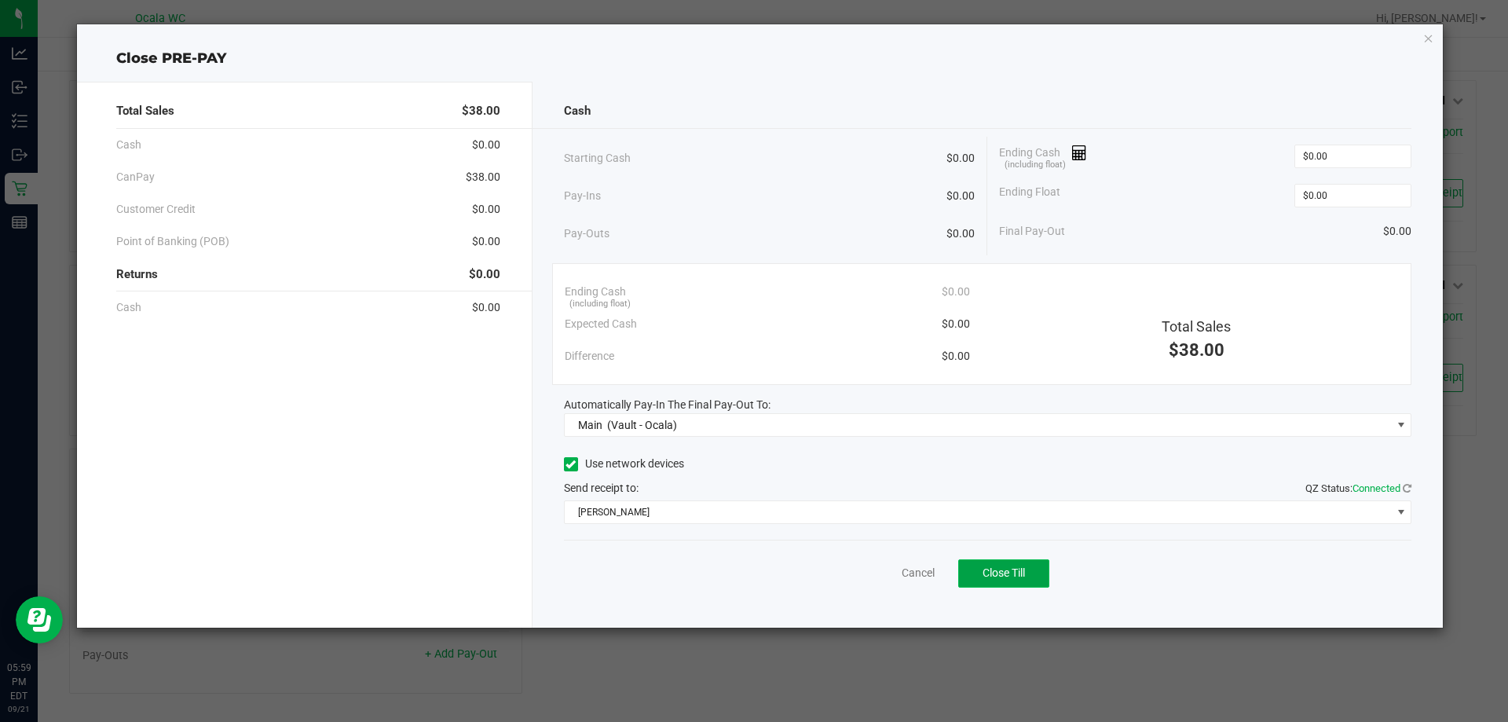
click at [1002, 577] on span "Close Till" at bounding box center [1004, 572] width 42 height 13
click at [621, 650] on ngb-modal-window "Close PRE-PAY Total Sales $38.00 Cash $0.00 CanPay $38.00 Customer Credit $0.00…" at bounding box center [760, 361] width 1520 height 722
click at [876, 577] on link "Dismiss" at bounding box center [884, 573] width 38 height 16
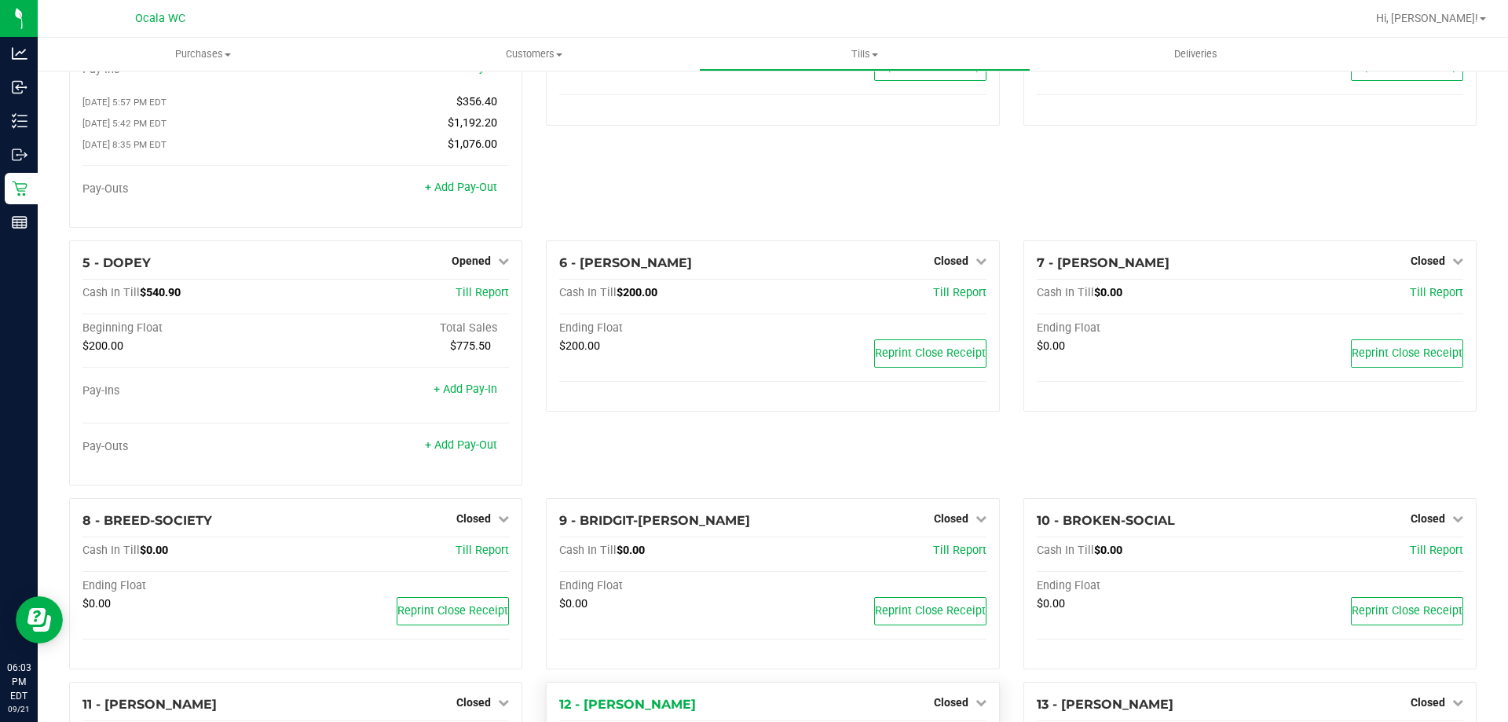
scroll to position [114, 0]
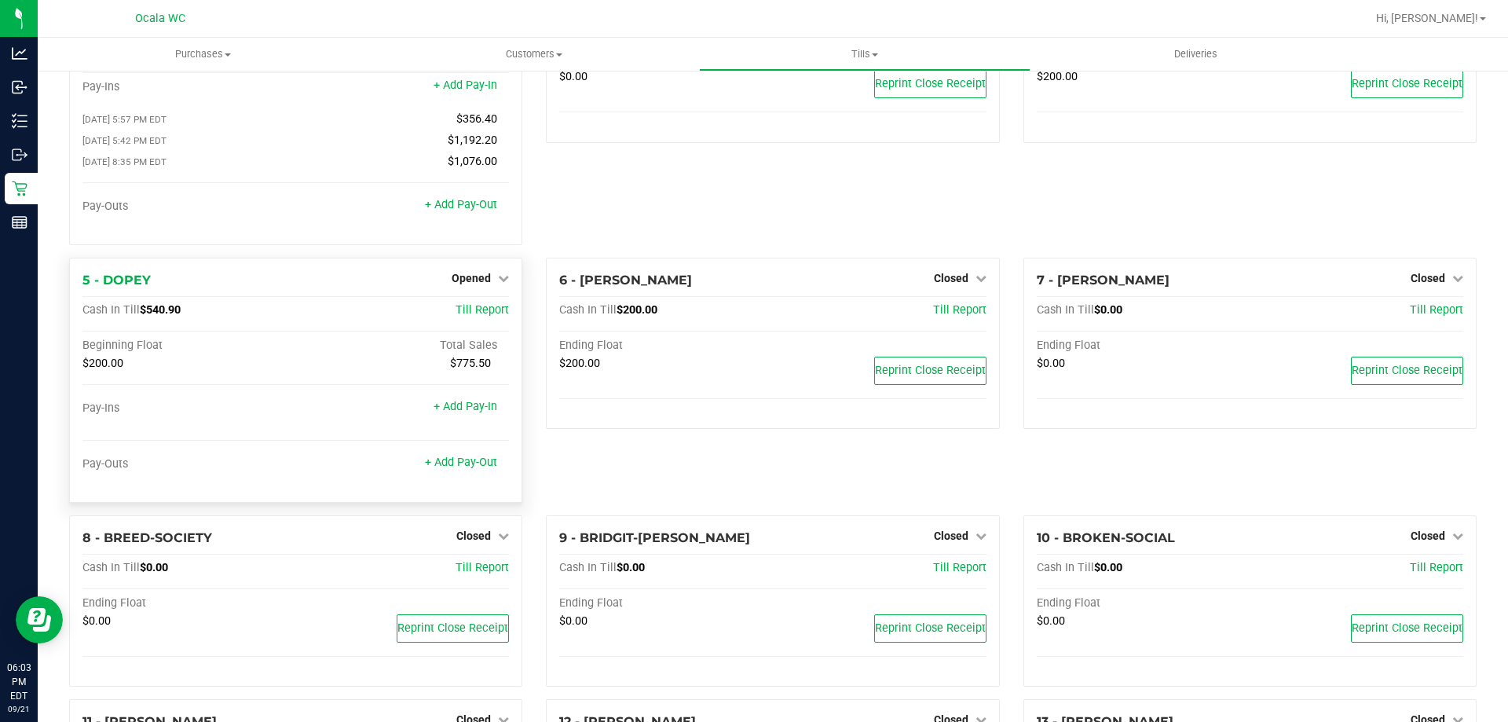
click at [471, 274] on div "Opened" at bounding box center [480, 278] width 57 height 19
click at [474, 280] on span "Opened" at bounding box center [471, 278] width 39 height 13
click at [474, 317] on link "Close Till" at bounding box center [473, 310] width 42 height 13
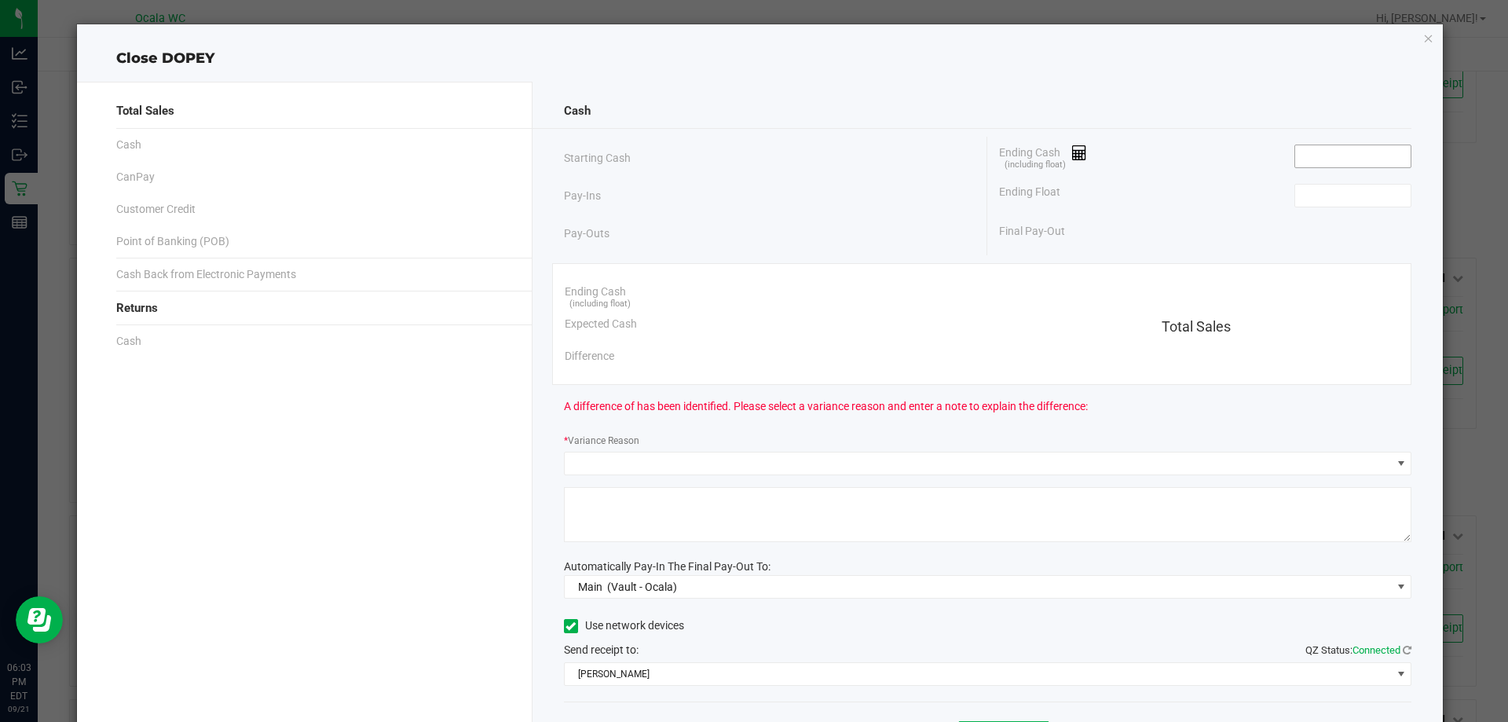
click at [1321, 158] on input at bounding box center [1352, 156] width 115 height 22
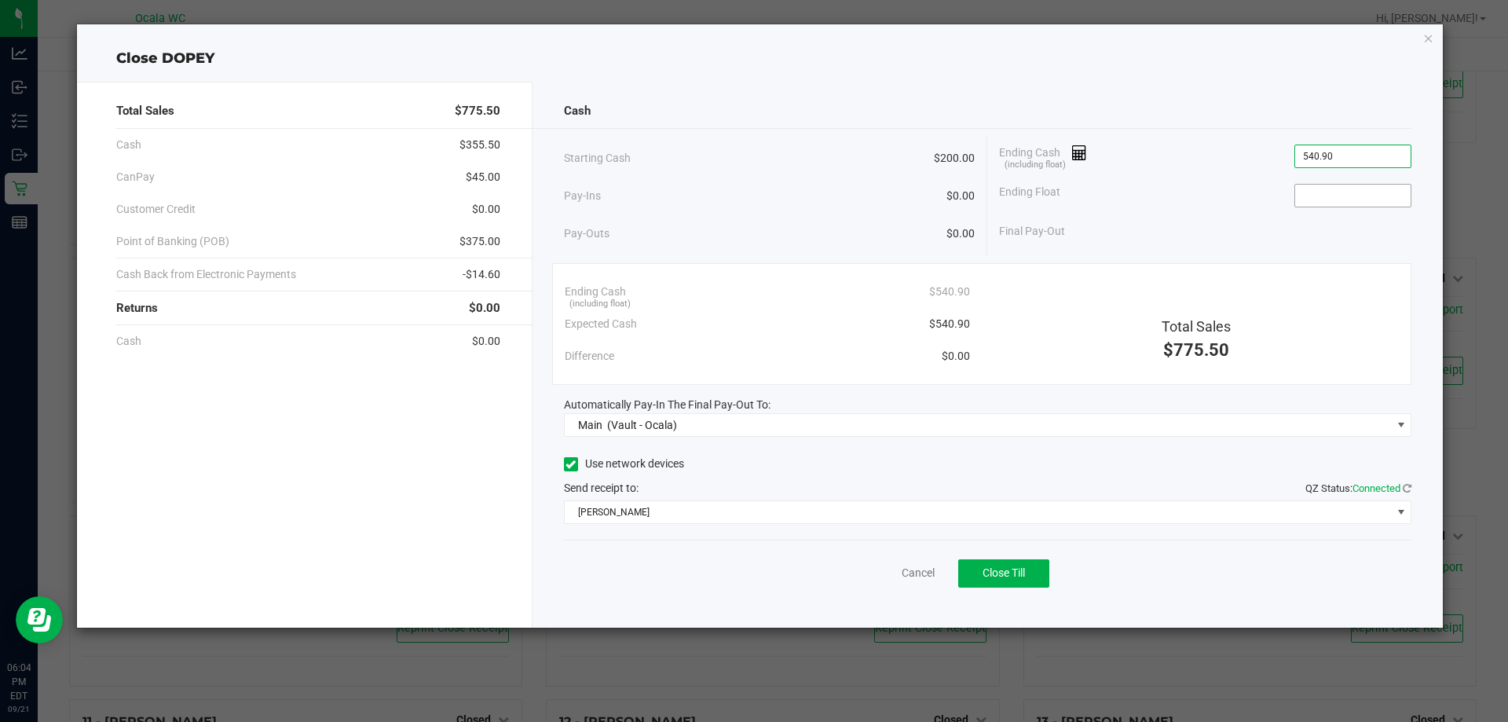
type input "$540.90"
drag, startPoint x: 1360, startPoint y: 200, endPoint x: 1370, endPoint y: 108, distance: 92.5
click at [1361, 196] on input at bounding box center [1352, 196] width 115 height 22
type input "$200.00"
click at [1309, 235] on div "Final Pay-Out $340.90" at bounding box center [1205, 231] width 412 height 32
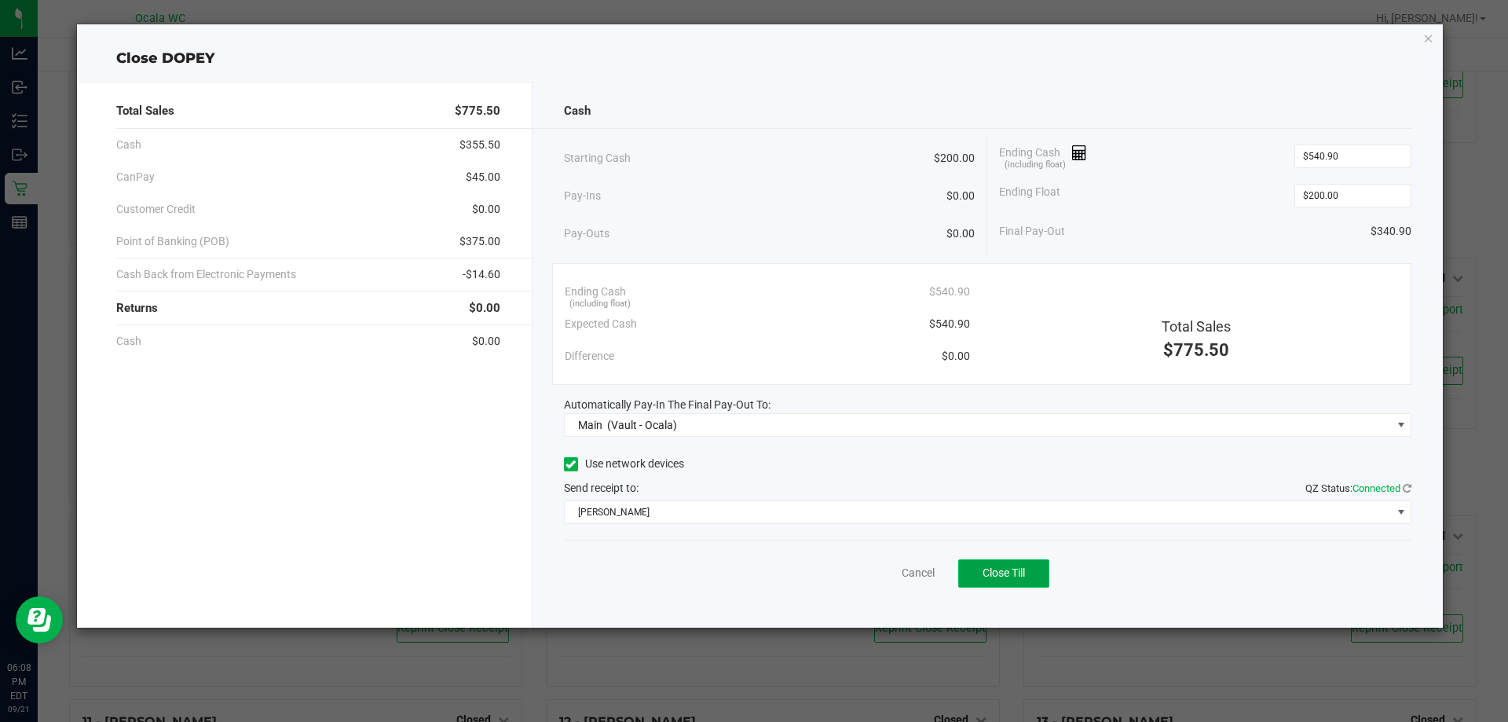
click at [1009, 581] on button "Close Till" at bounding box center [1003, 573] width 91 height 28
click at [878, 568] on link "Dismiss" at bounding box center [884, 573] width 38 height 16
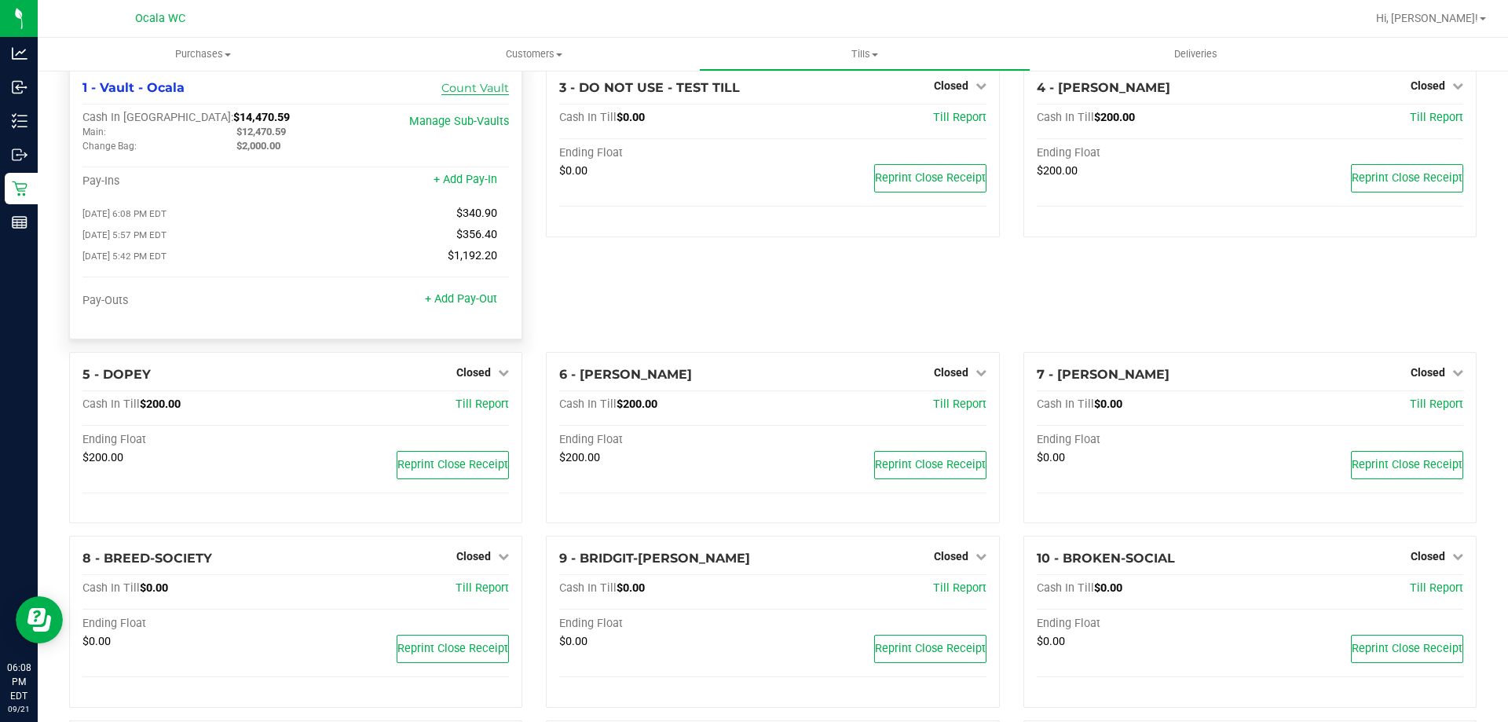
scroll to position [0, 0]
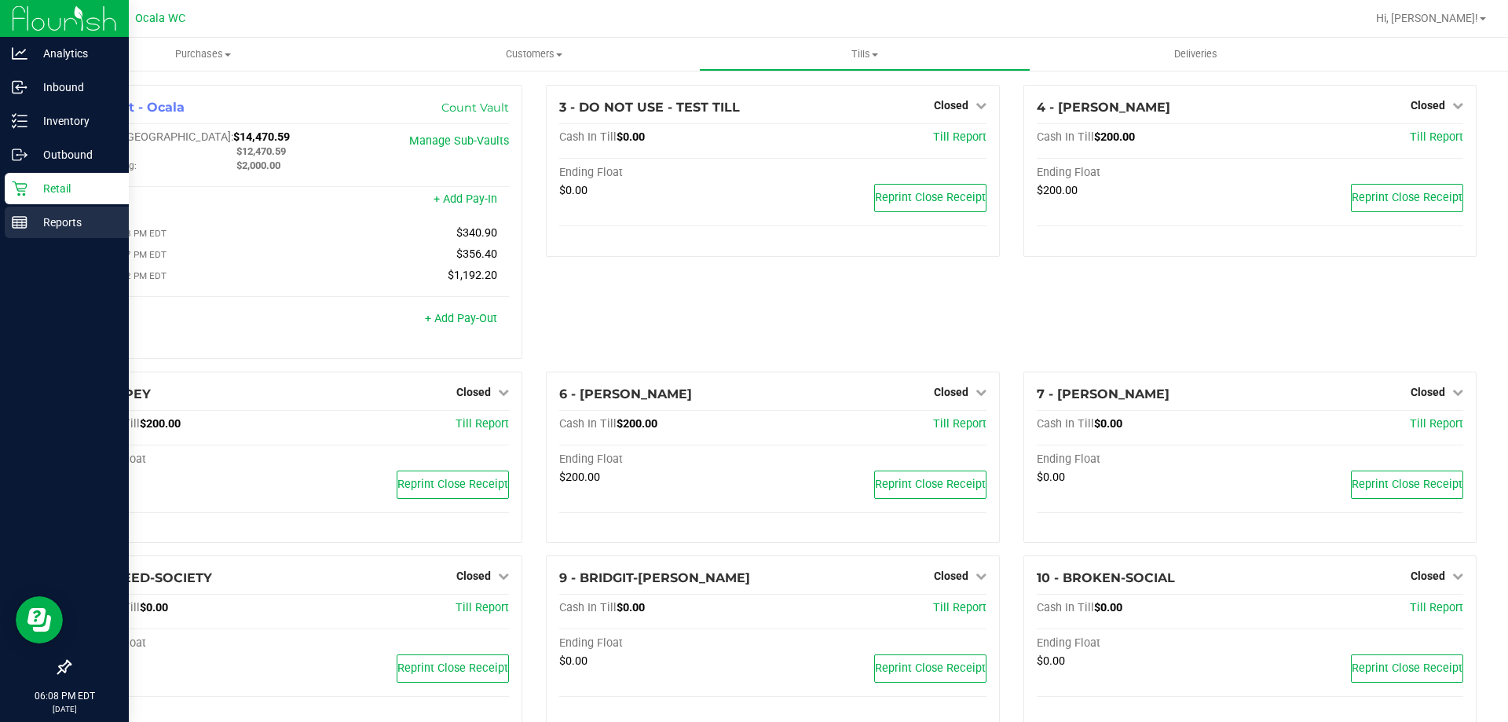
click at [29, 225] on p "Reports" at bounding box center [74, 222] width 94 height 19
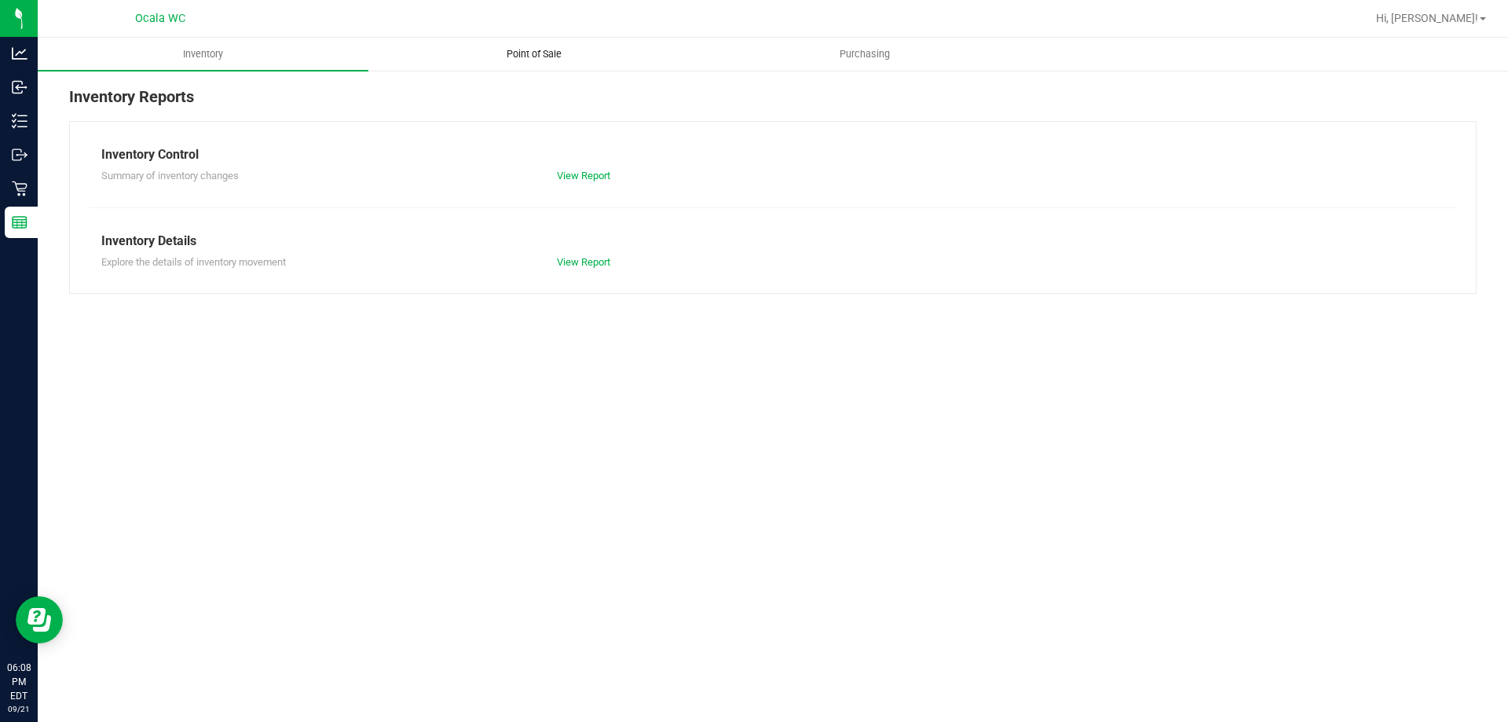
click at [546, 53] on span "Point of Sale" at bounding box center [533, 54] width 97 height 14
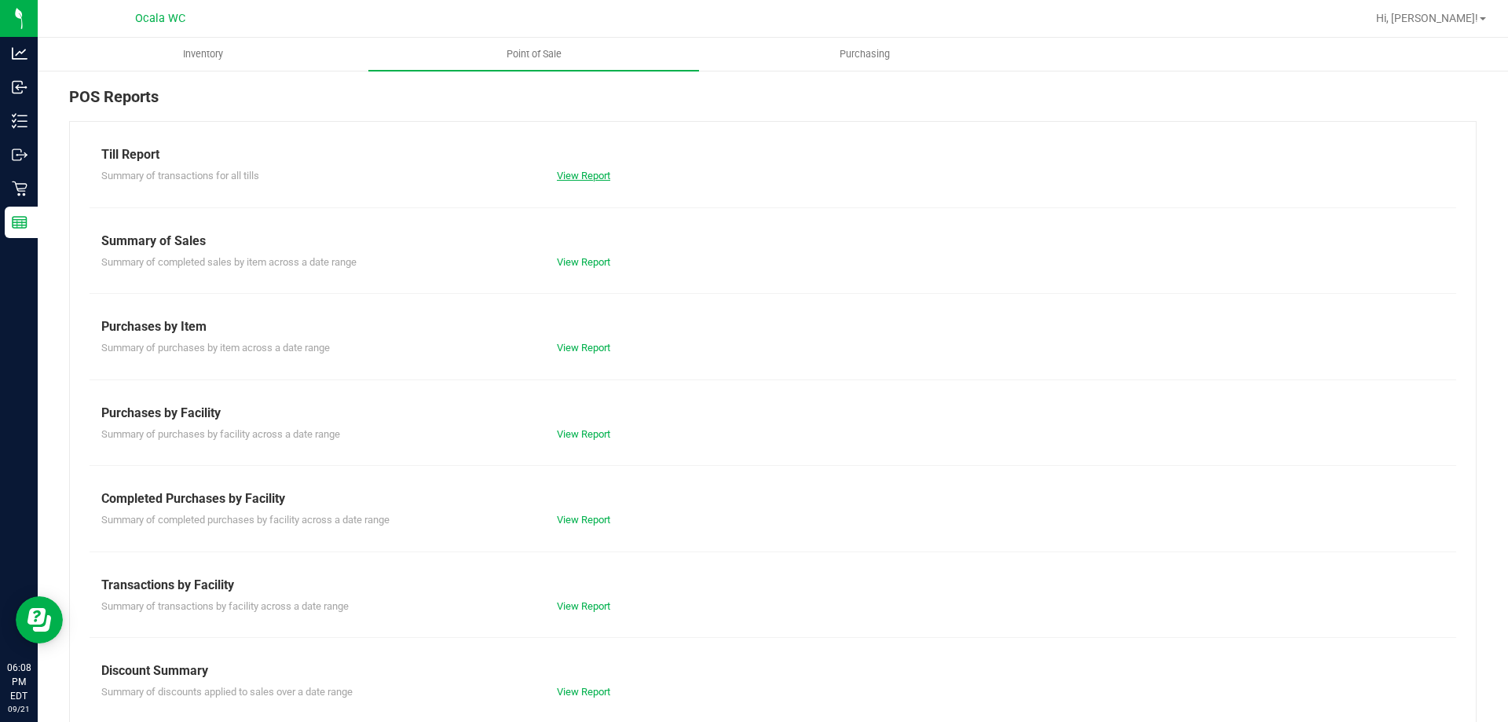
click at [589, 181] on link "View Report" at bounding box center [583, 176] width 53 height 12
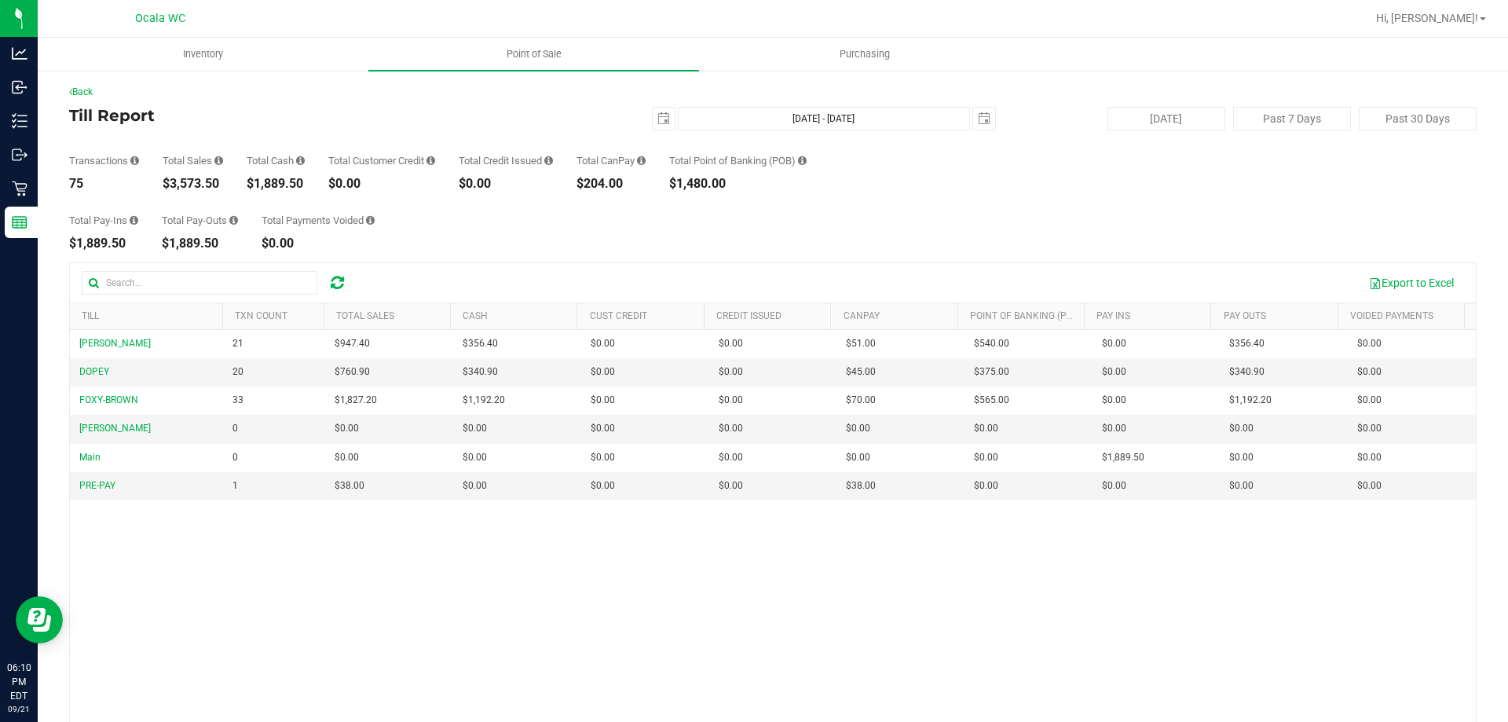
click at [1078, 178] on div "Transactions 75 Total Sales $3,573.50 Total Cash $1,889.50 Total Customer Credi…" at bounding box center [773, 160] width 1408 height 60
click at [653, 120] on span "select" at bounding box center [664, 119] width 22 height 22
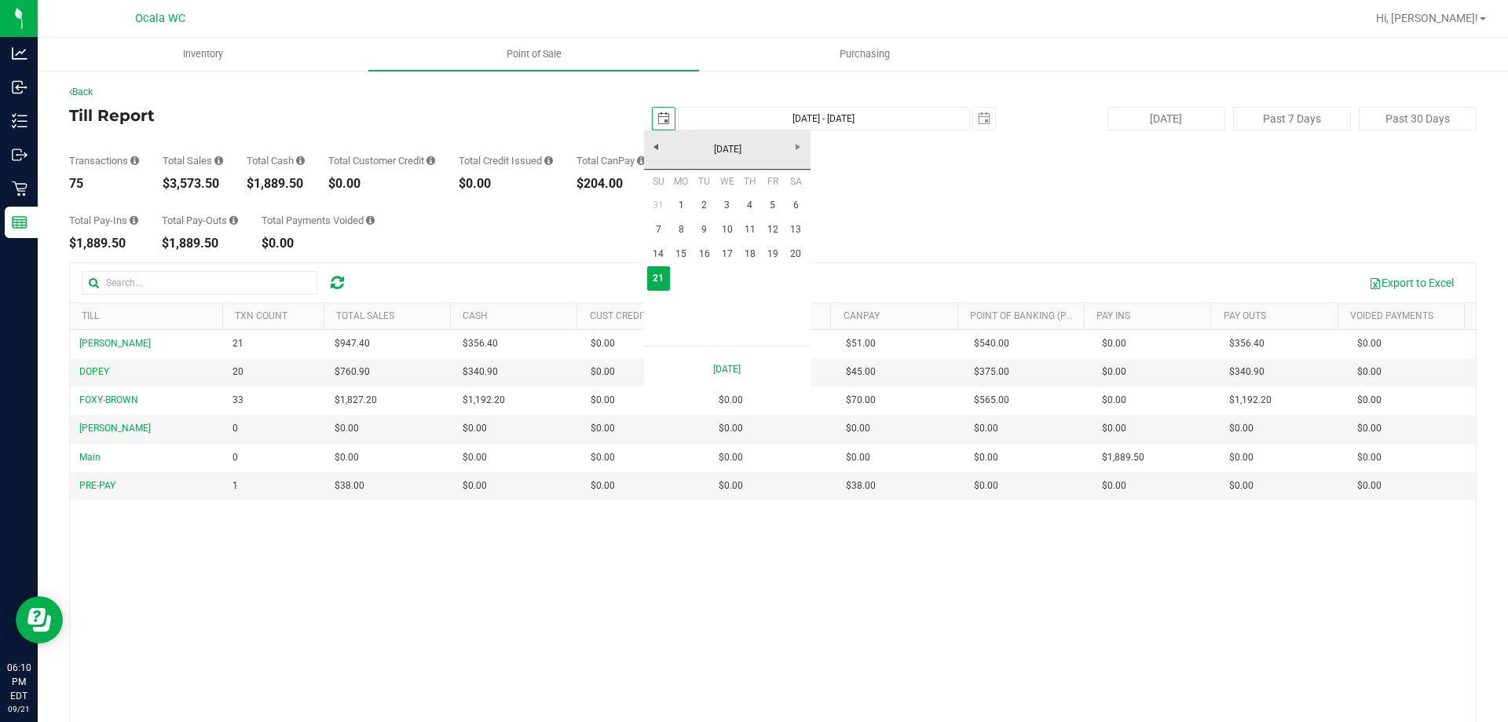
scroll to position [0, 39]
click at [682, 254] on link "15" at bounding box center [681, 254] width 23 height 24
type input "2025-09-15"
type input "Sep 15, 2025 - Sep 21, 2025"
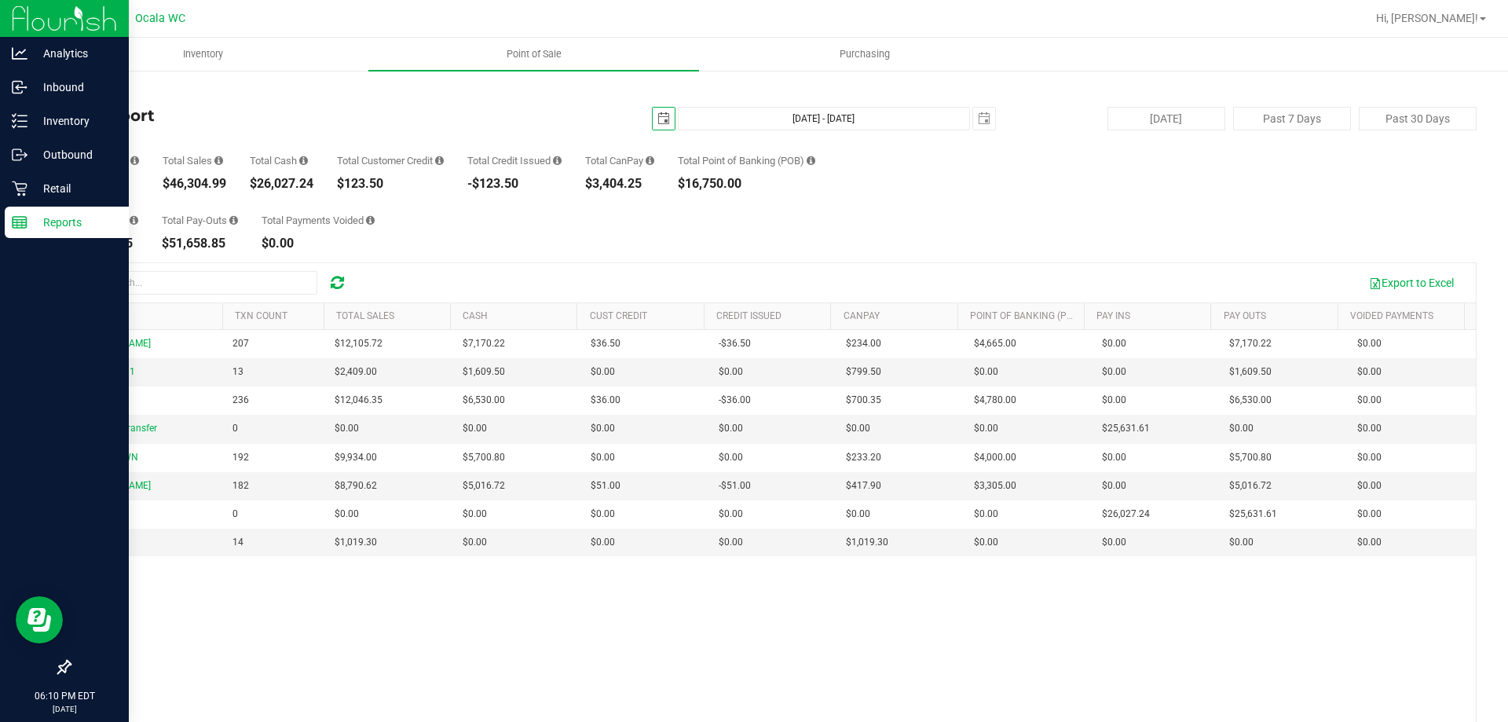
click at [76, 222] on p "Reports" at bounding box center [74, 222] width 94 height 19
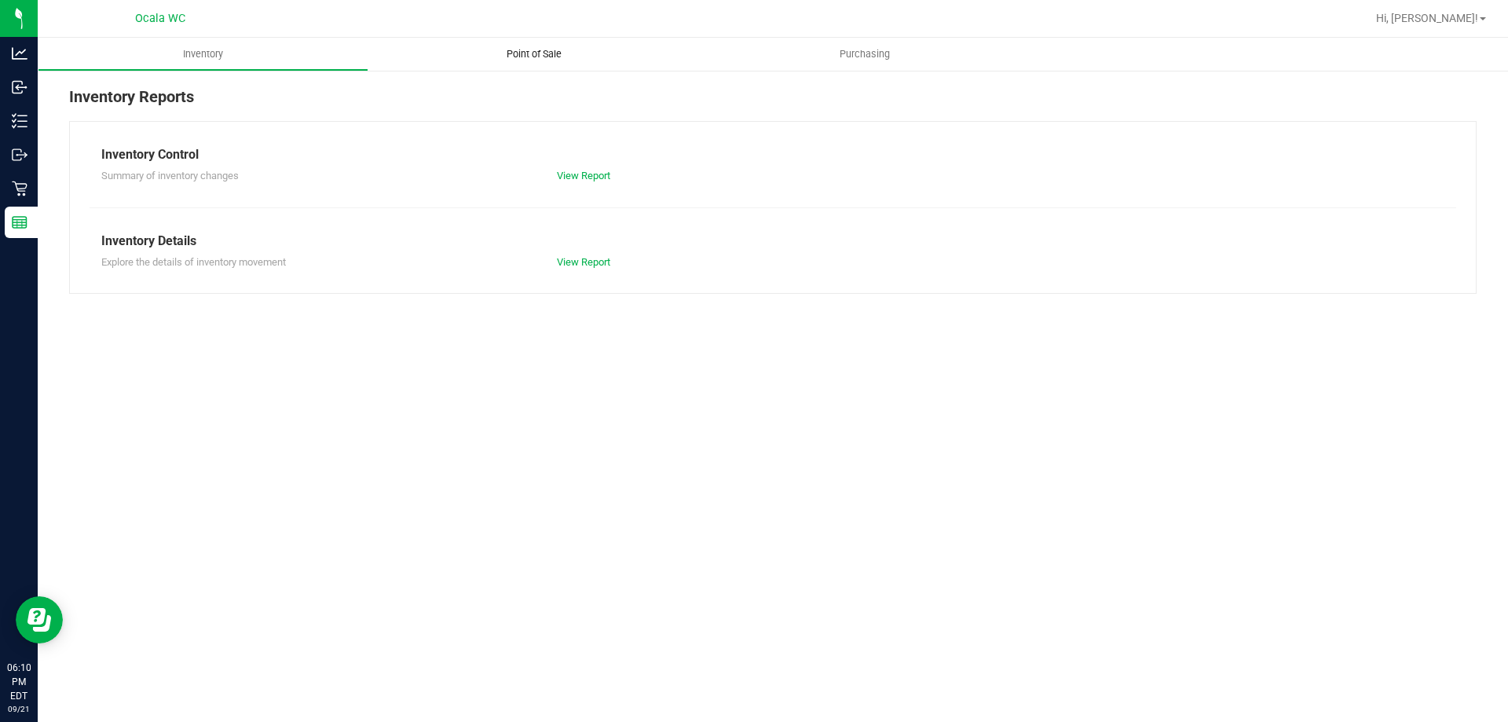
click at [548, 53] on span "Point of Sale" at bounding box center [533, 54] width 97 height 14
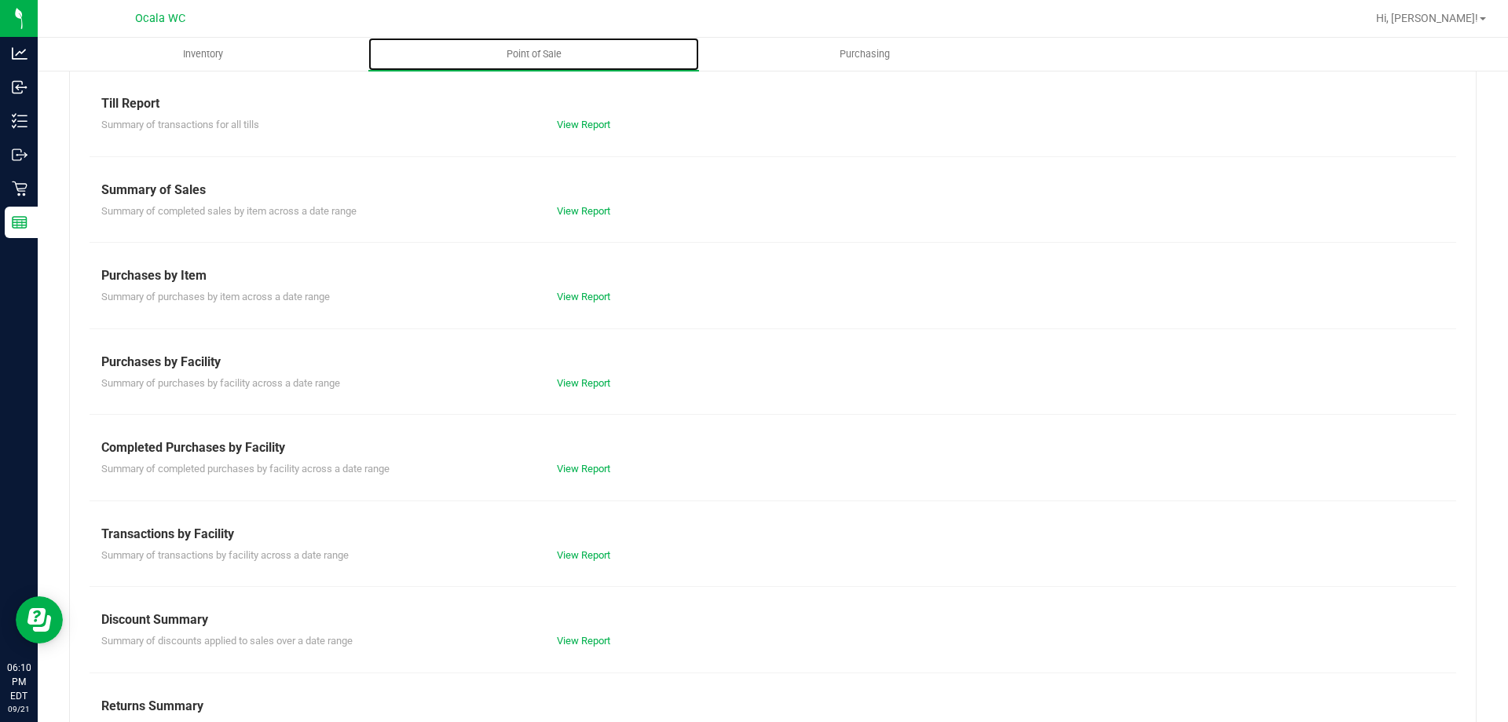
scroll to position [104, 0]
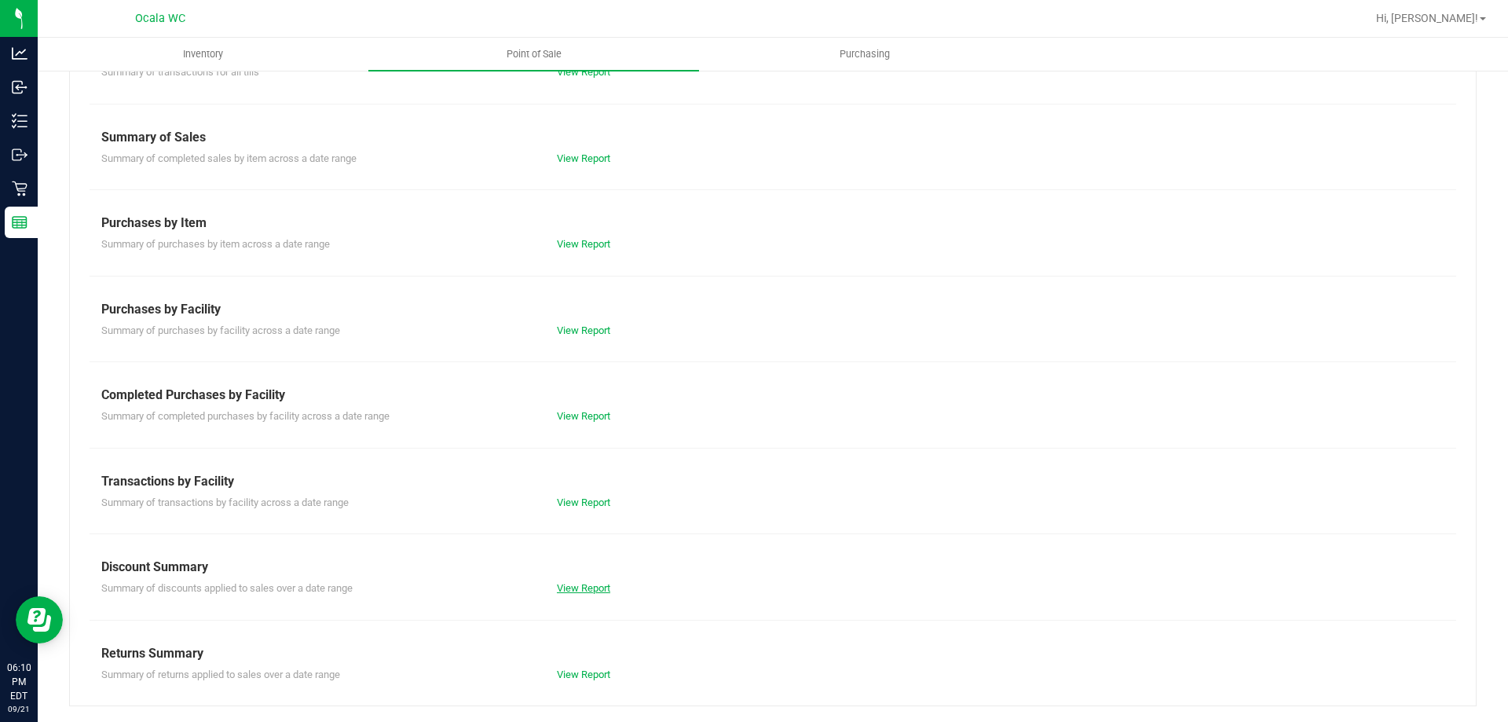
click at [562, 592] on link "View Report" at bounding box center [583, 588] width 53 height 12
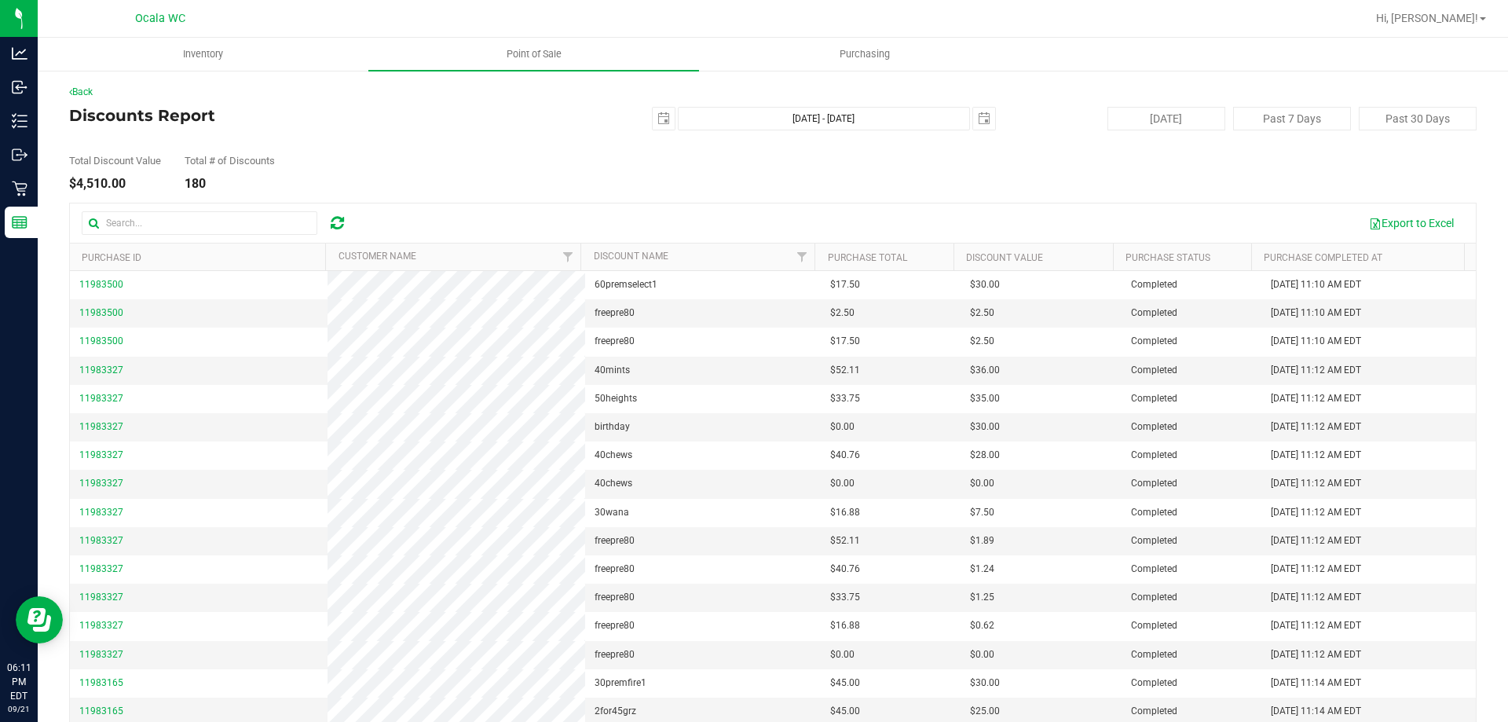
click at [1013, 24] on div at bounding box center [823, 18] width 1085 height 31
click at [658, 122] on span "select" at bounding box center [664, 118] width 13 height 13
click at [687, 199] on link "1" at bounding box center [681, 205] width 23 height 24
type input "2025-09-01"
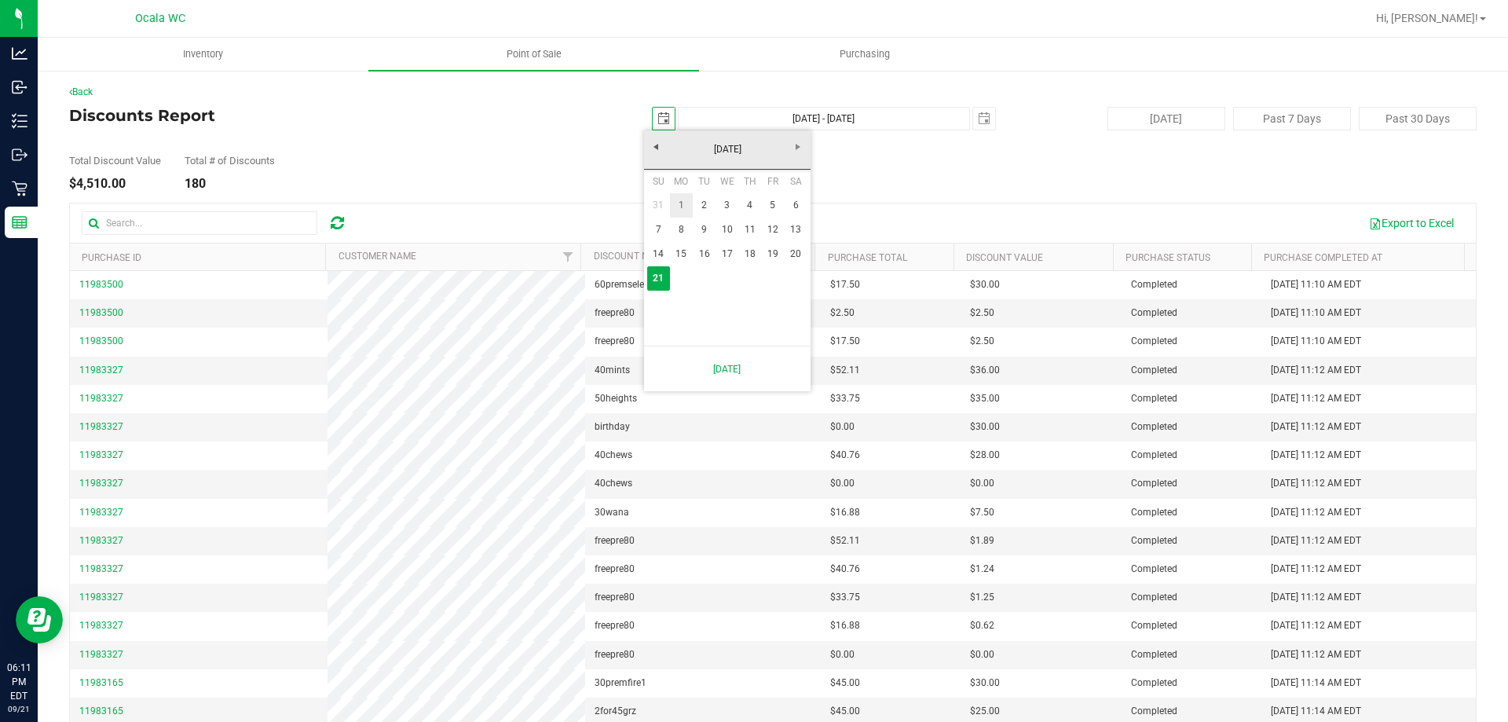
type input "Sep 1, 2025 - Sep 21, 2025"
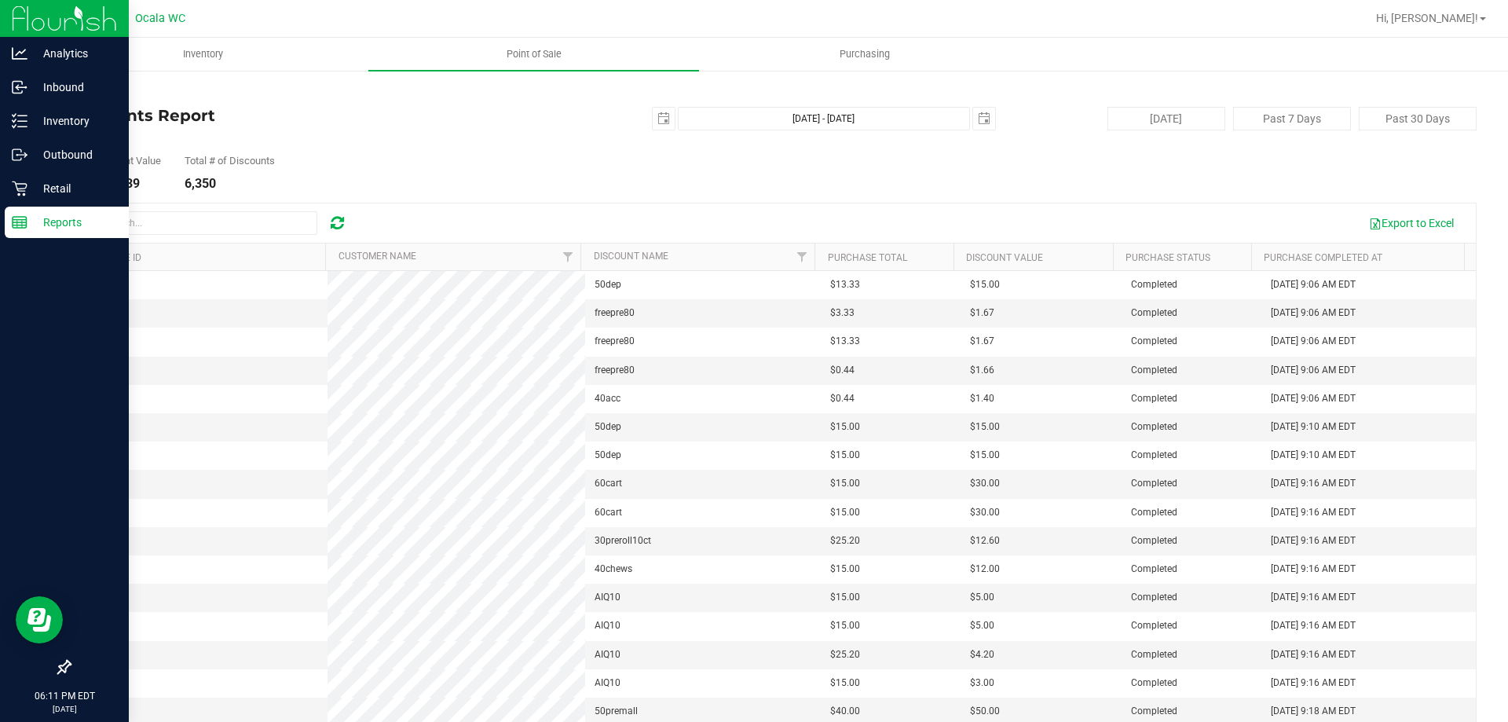
click at [38, 226] on p "Reports" at bounding box center [74, 222] width 94 height 19
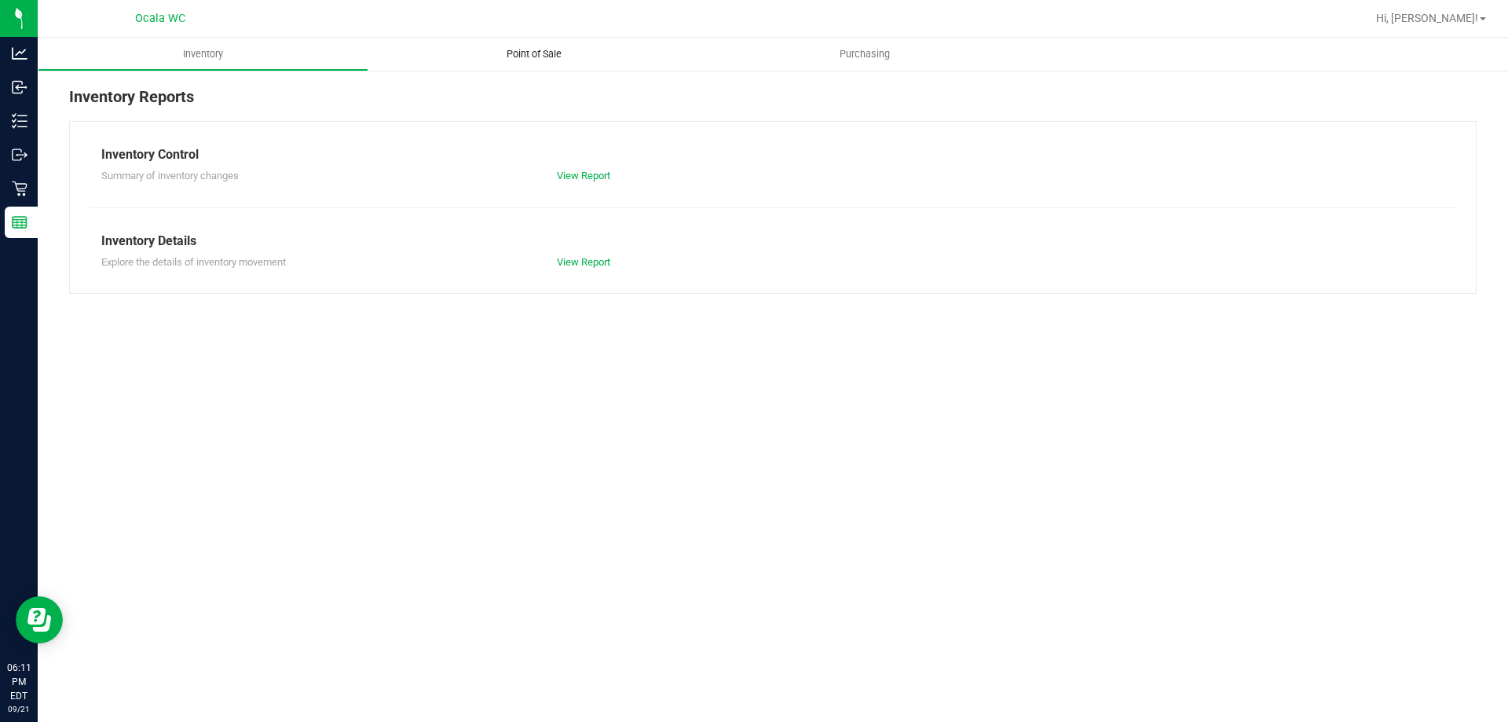
click at [531, 56] on span "Point of Sale" at bounding box center [533, 54] width 97 height 14
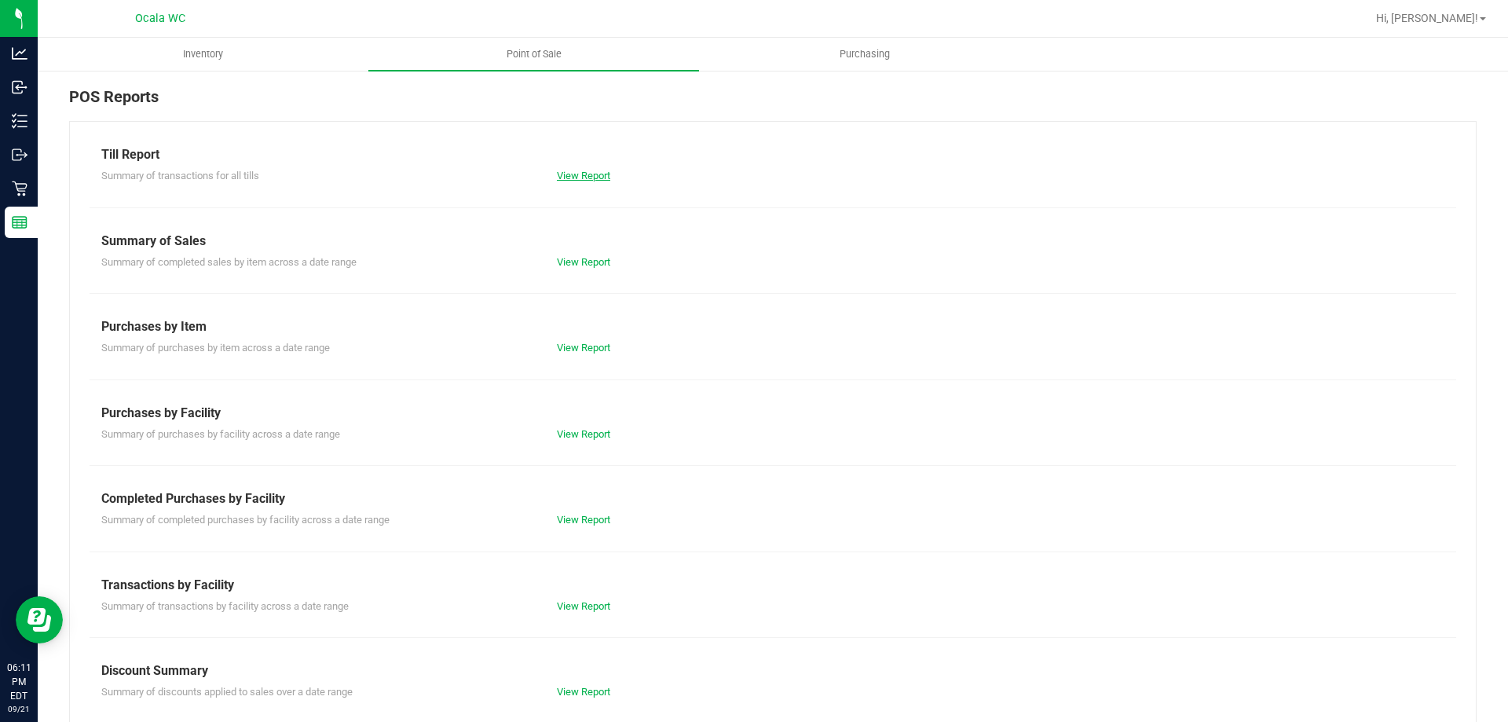
click at [597, 173] on link "View Report" at bounding box center [583, 176] width 53 height 12
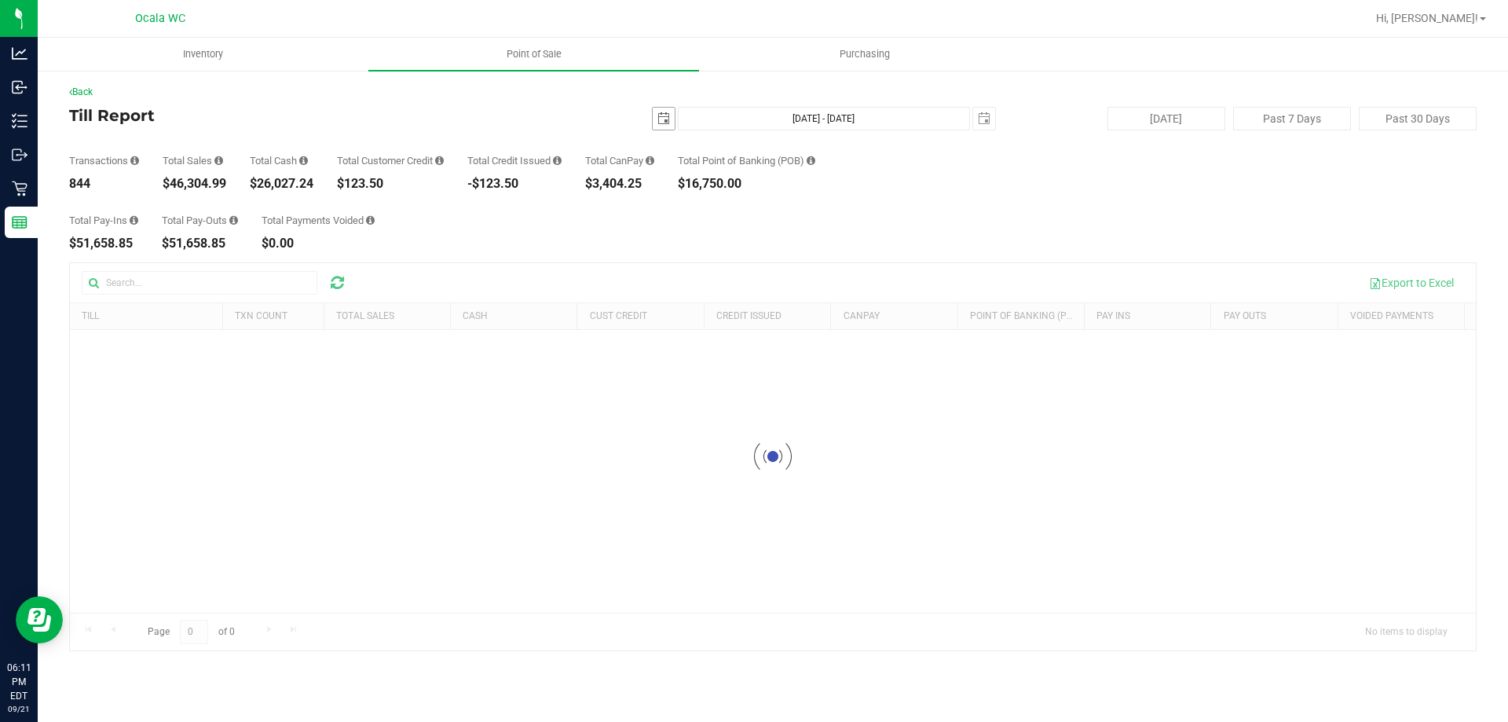
click at [661, 113] on span "select" at bounding box center [664, 118] width 13 height 13
click at [694, 200] on link "1" at bounding box center [689, 205] width 23 height 24
type input "2025-09-01"
type input "Sep 1, 2025 - Sep 21, 2025"
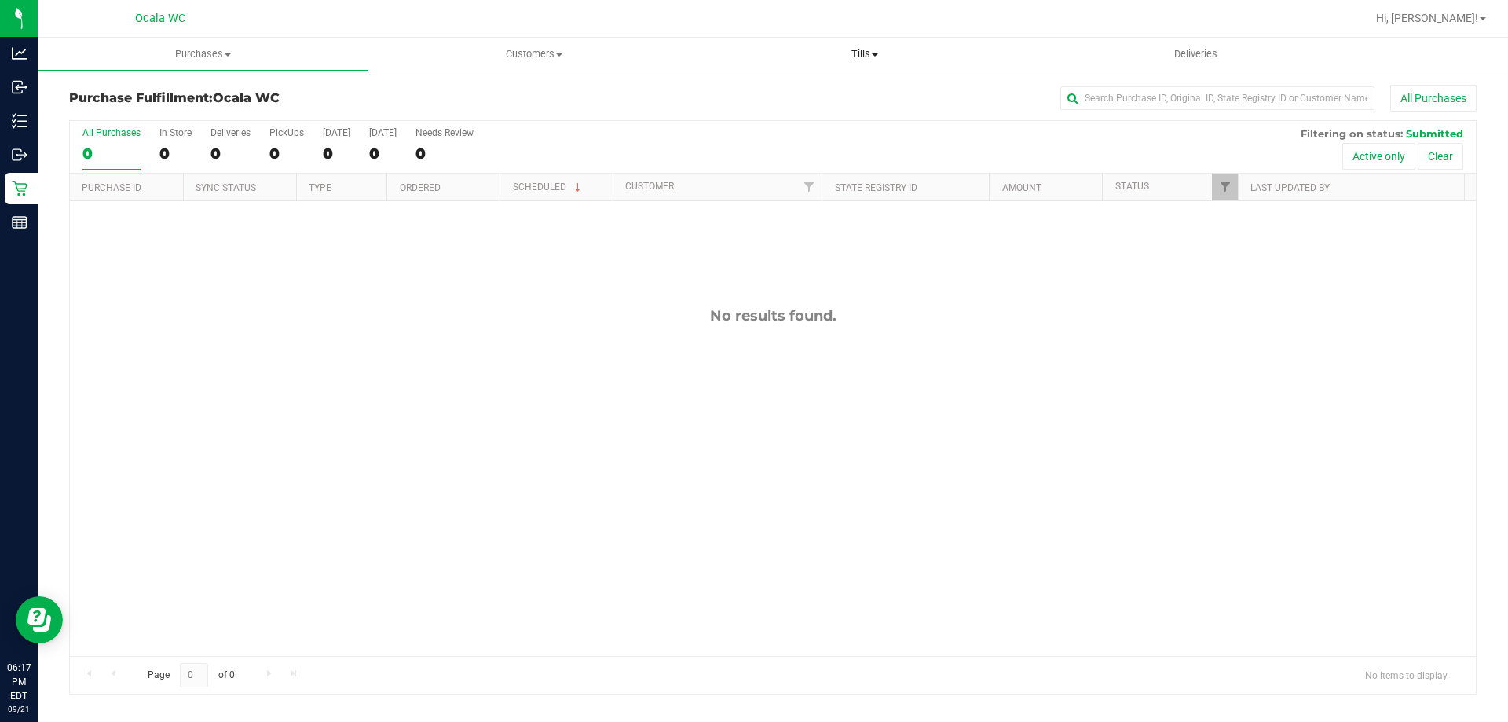
click at [860, 55] on span "Tills" at bounding box center [864, 54] width 329 height 14
click at [847, 108] on span "Reconcile e-payments" at bounding box center [777, 113] width 156 height 13
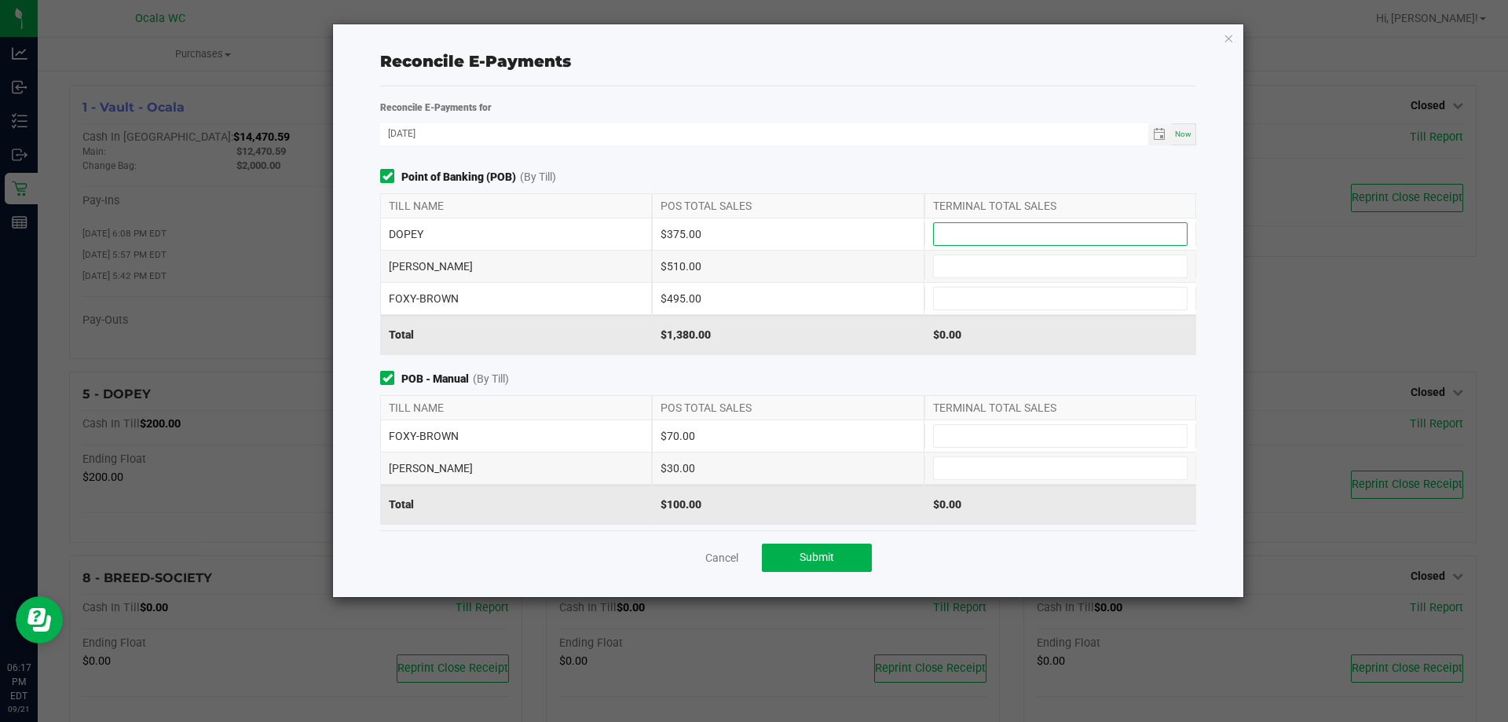
click at [996, 223] on input at bounding box center [1060, 234] width 253 height 22
type input "$375.00"
click at [1034, 266] on input at bounding box center [1060, 266] width 253 height 22
type input "$510.00"
click at [990, 465] on input at bounding box center [1060, 468] width 253 height 22
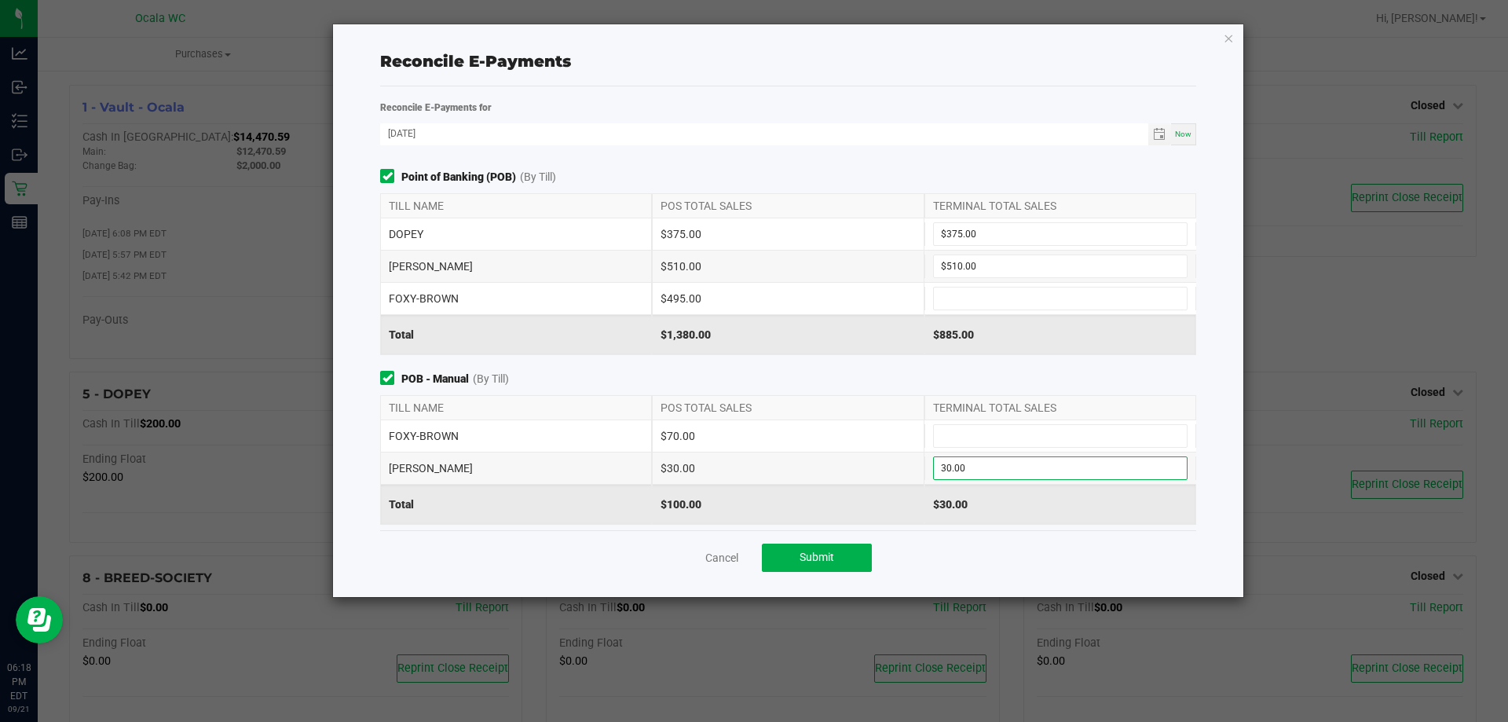
type input "$30.00"
click at [1013, 503] on div "$30.00" at bounding box center [1061, 504] width 272 height 39
click at [1030, 293] on input at bounding box center [1060, 299] width 253 height 22
click at [1002, 295] on input at bounding box center [1060, 299] width 253 height 22
type input "$495.00"
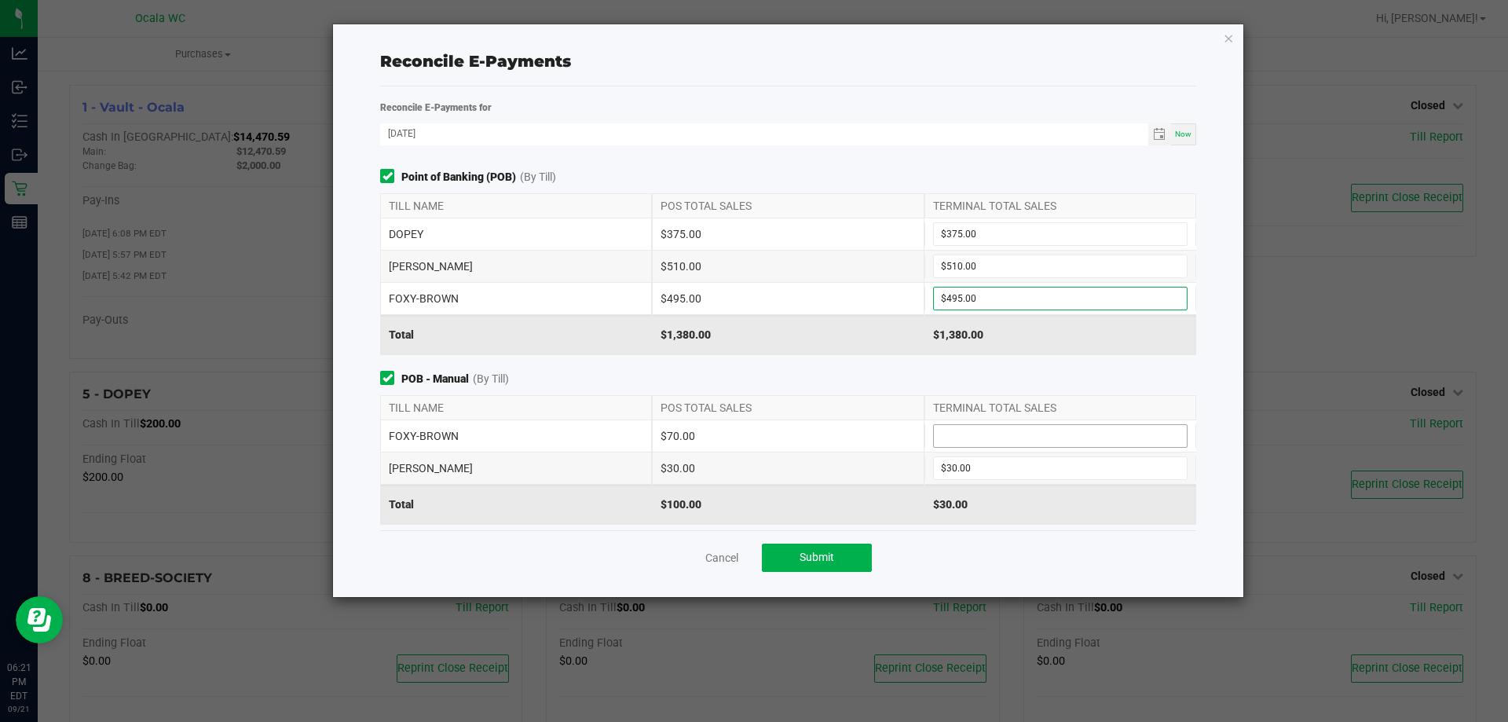
click at [1003, 434] on input at bounding box center [1060, 436] width 253 height 22
type input "$70.00"
click at [1064, 550] on div "Cancel Submit" at bounding box center [788, 557] width 816 height 54
click at [841, 560] on button "Submit" at bounding box center [817, 558] width 110 height 28
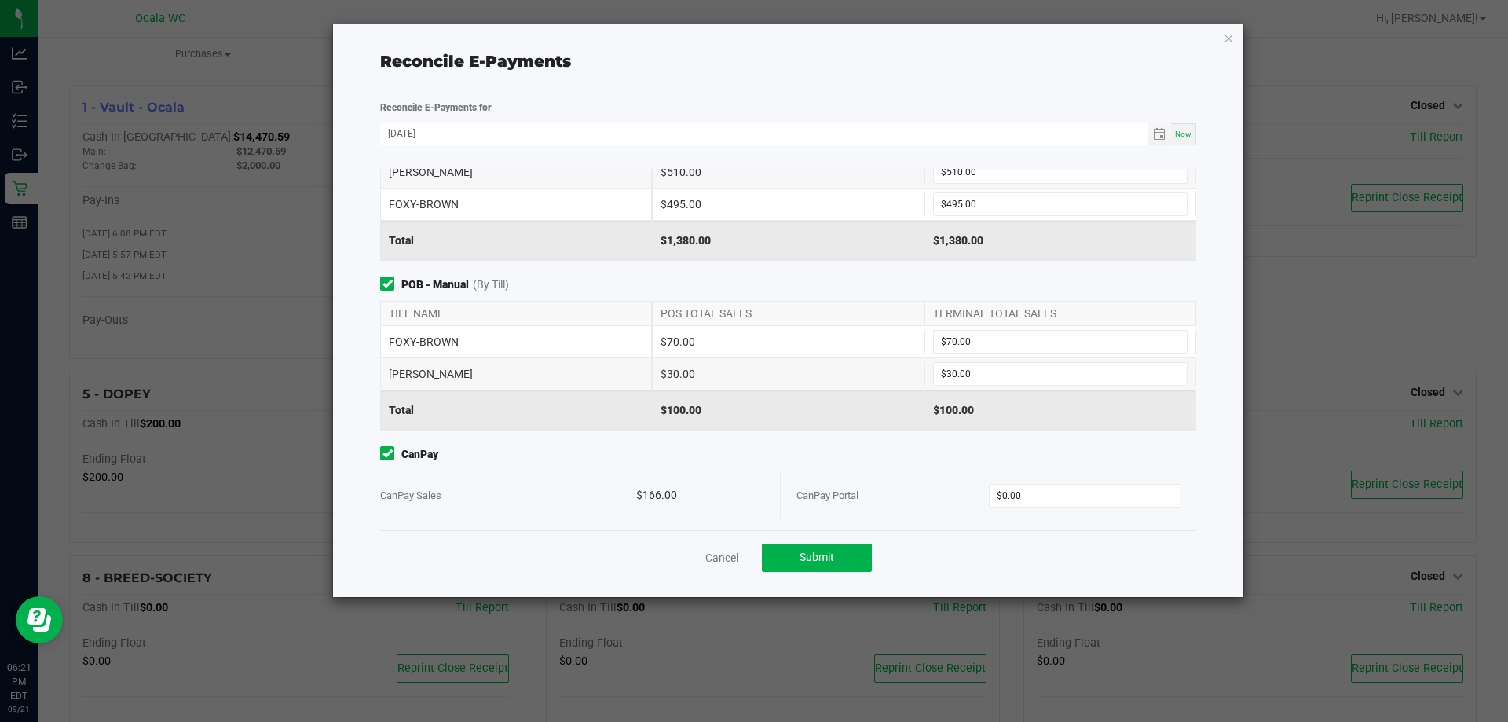
scroll to position [186, 0]
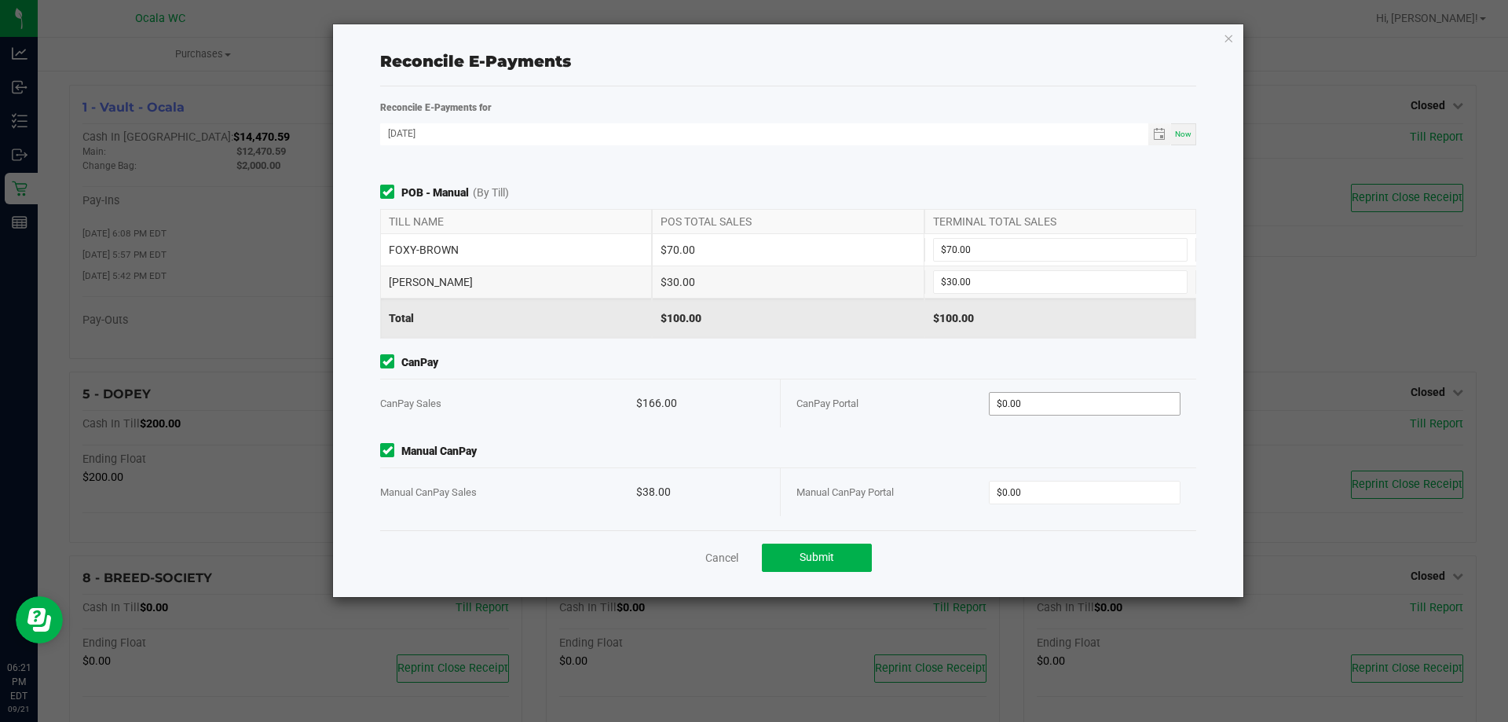
type input "0"
click at [1074, 407] on input "0" at bounding box center [1085, 404] width 191 height 22
click at [1012, 401] on input "0" at bounding box center [1085, 404] width 191 height 22
type input "$166.00"
click at [1022, 491] on input "0" at bounding box center [1085, 493] width 191 height 22
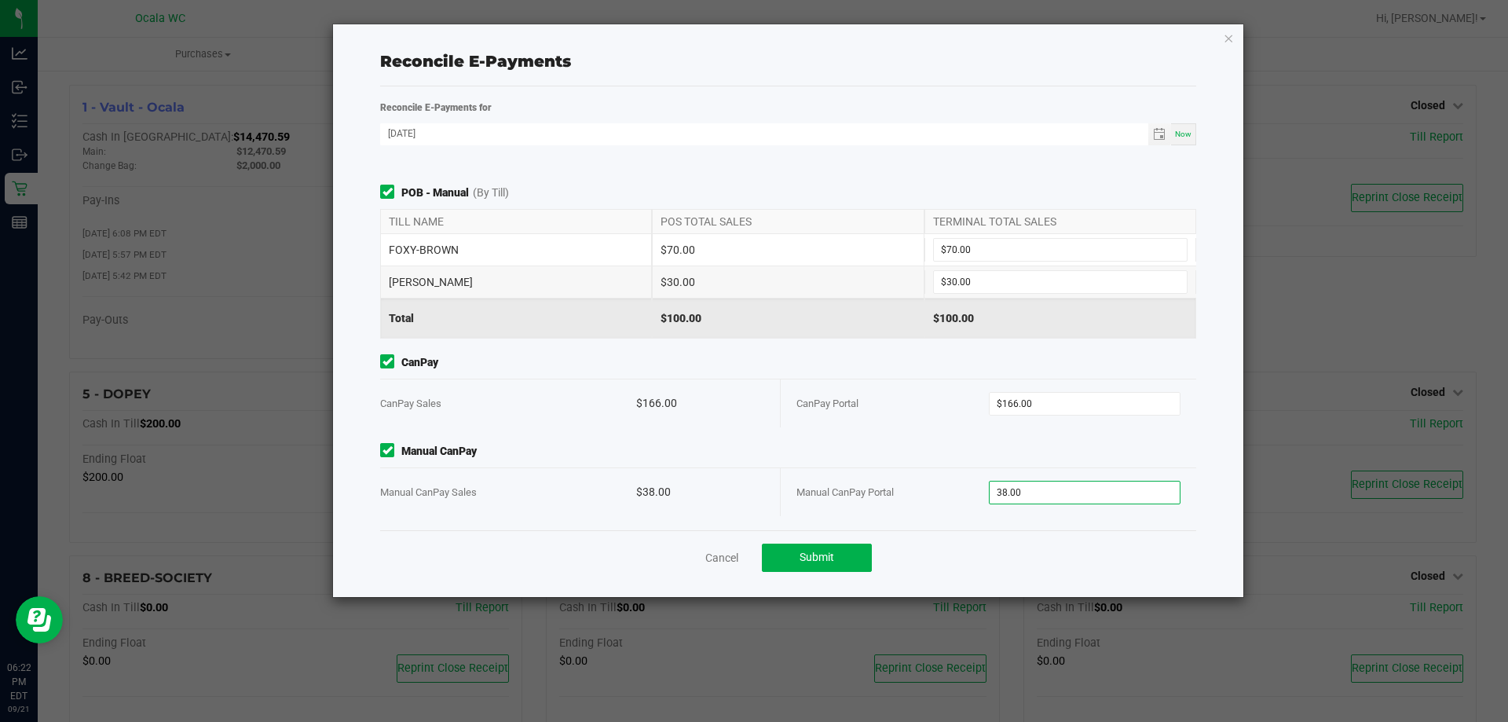
type input "$38.00"
drag, startPoint x: 1109, startPoint y: 548, endPoint x: 1107, endPoint y: 534, distance: 13.6
click at [1111, 544] on div "Cancel Submit" at bounding box center [788, 557] width 816 height 54
click at [826, 553] on span "Submit" at bounding box center [817, 557] width 35 height 13
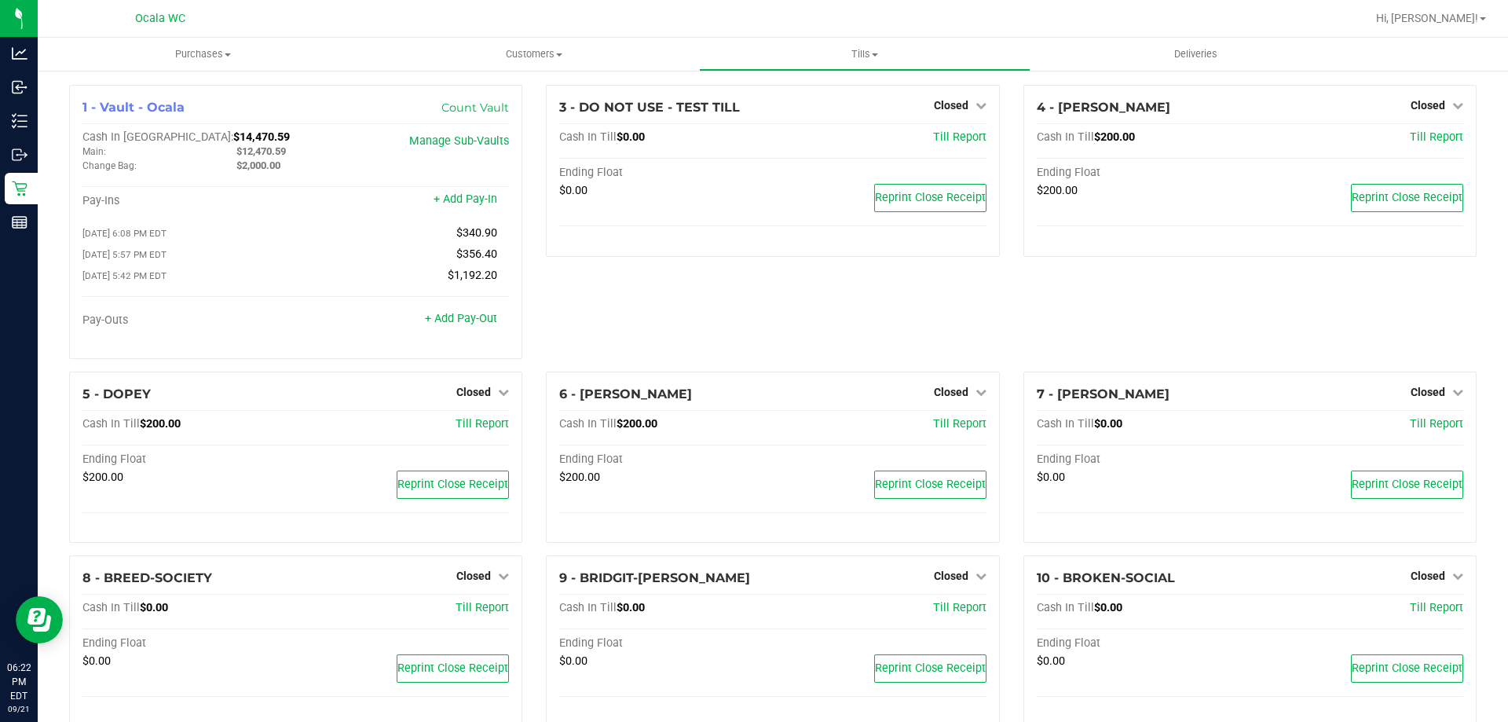
click at [868, 323] on div "3 - DO NOT USE - TEST TILL Closed Open Till Cash In Till $0.00 Till Report Endi…" at bounding box center [772, 228] width 477 height 287
